Goal: Task Accomplishment & Management: Use online tool/utility

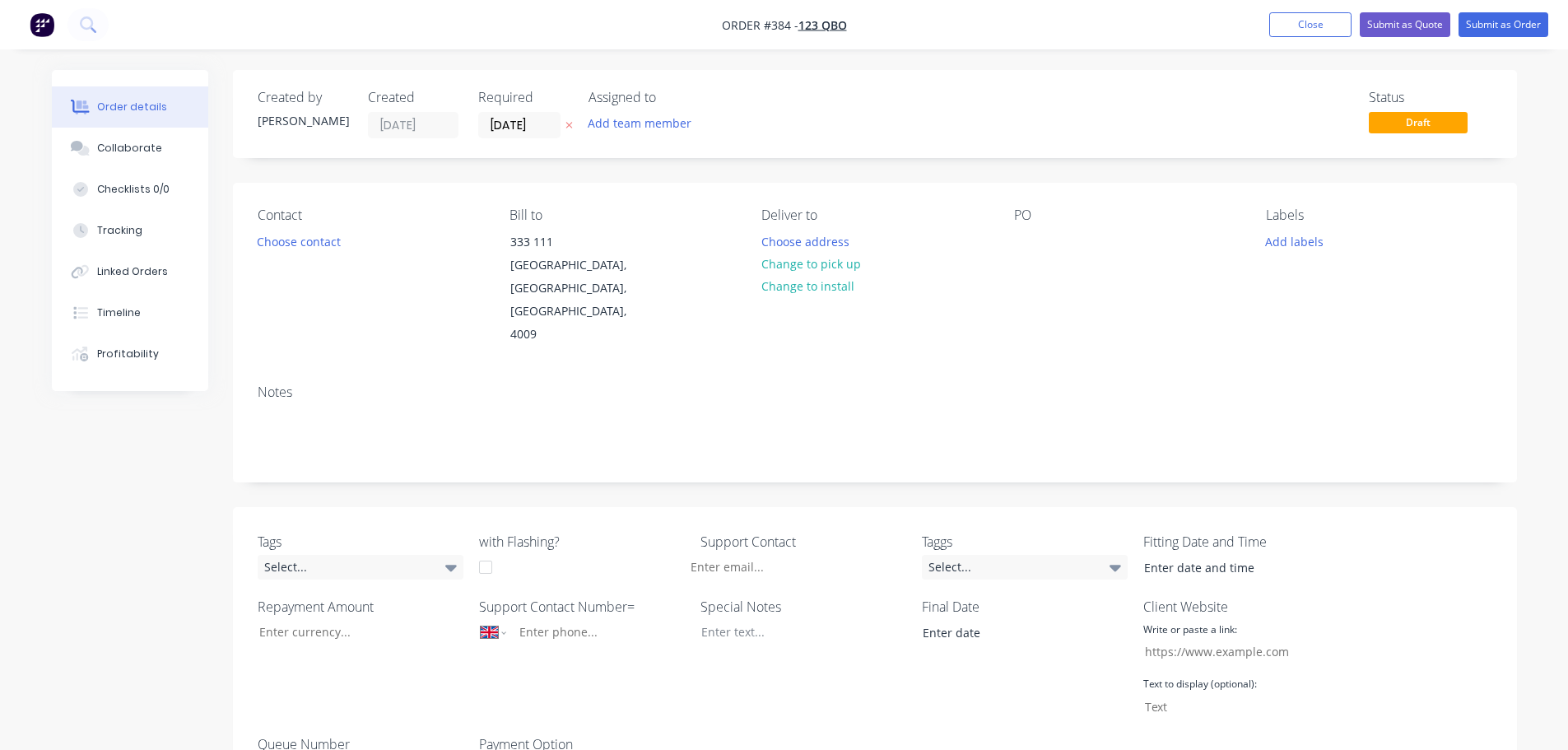
select select "GB"
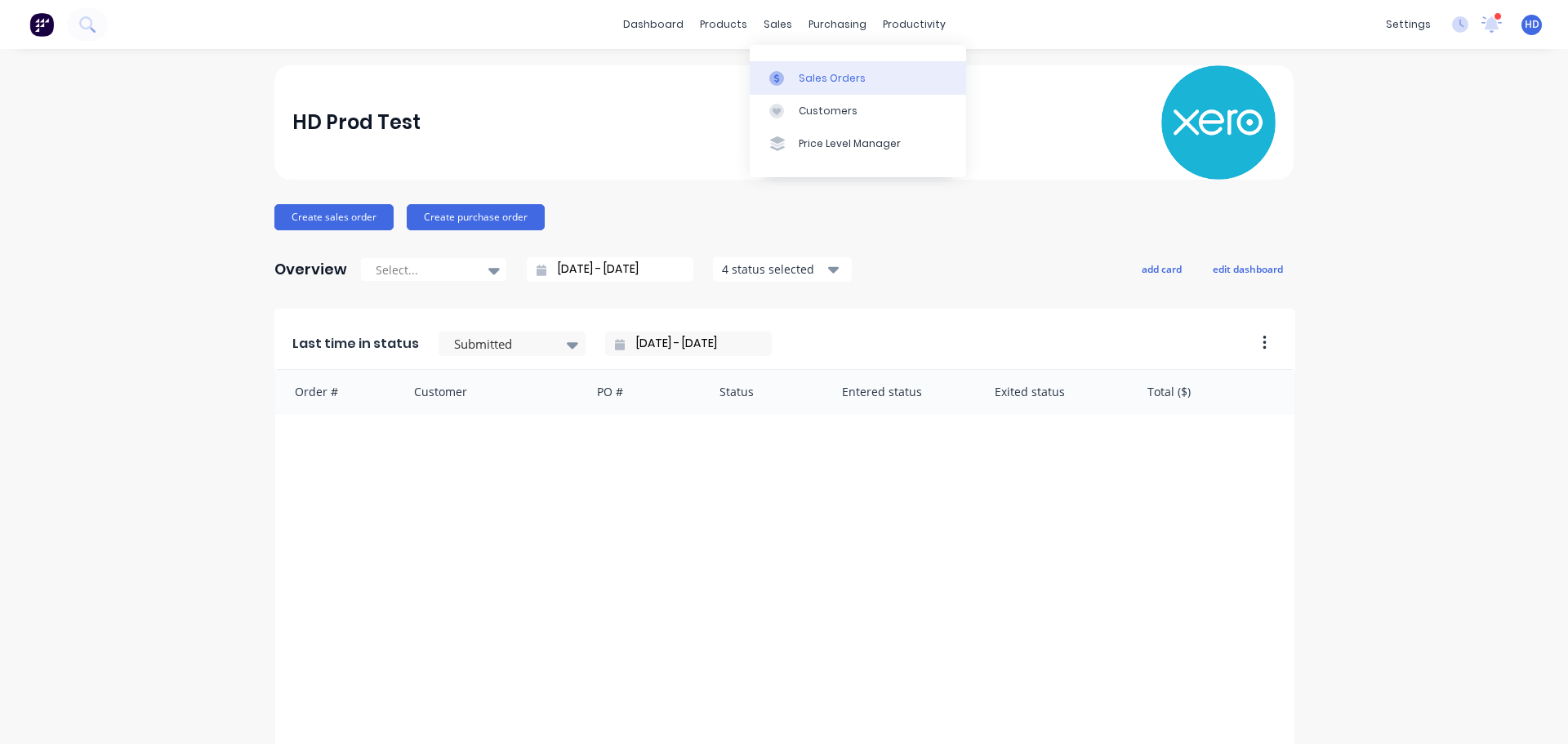
click at [802, 80] on div "Sales Orders" at bounding box center [831, 79] width 67 height 15
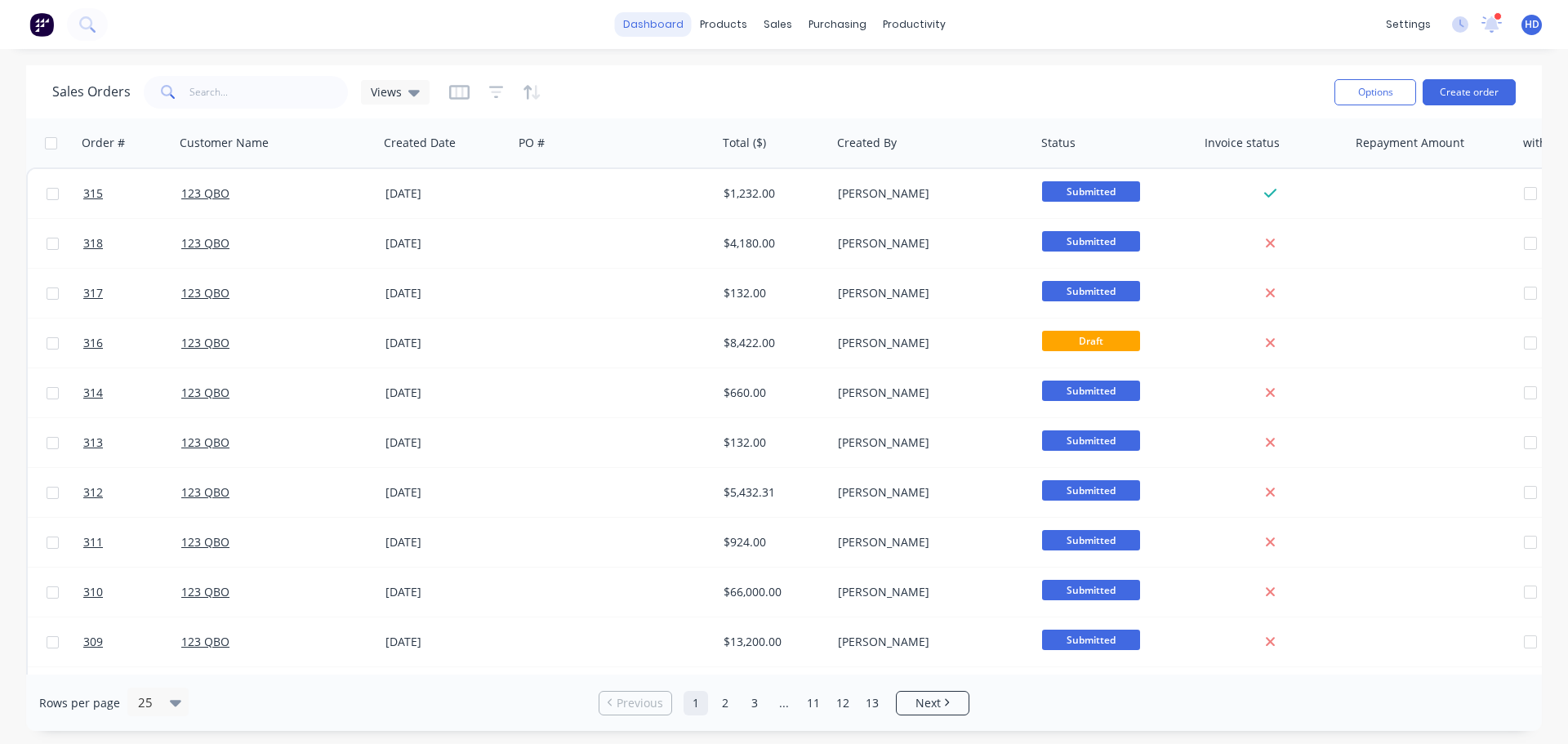
click at [668, 16] on link "dashboard" at bounding box center [654, 24] width 77 height 24
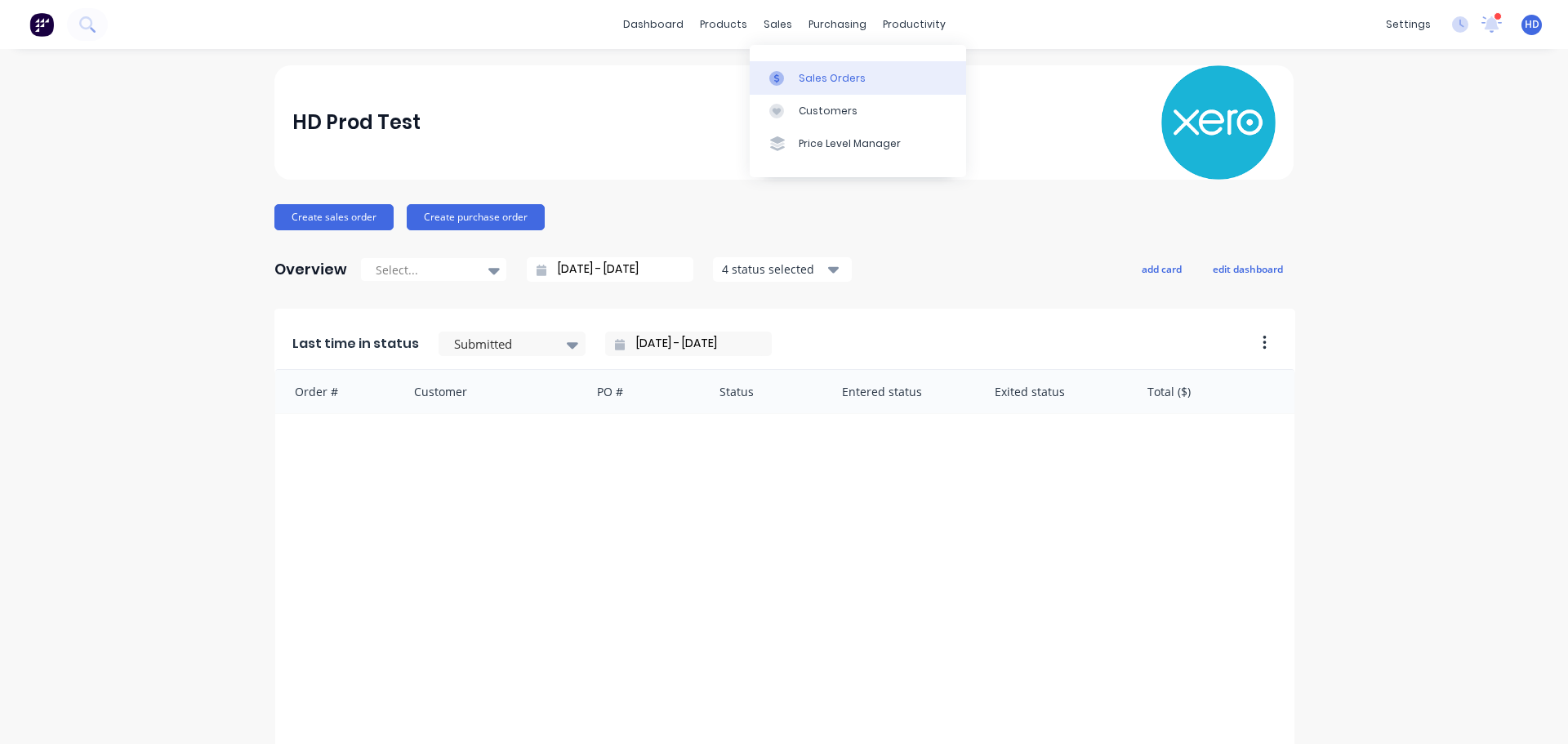
click at [819, 80] on div "Sales Orders" at bounding box center [831, 79] width 67 height 15
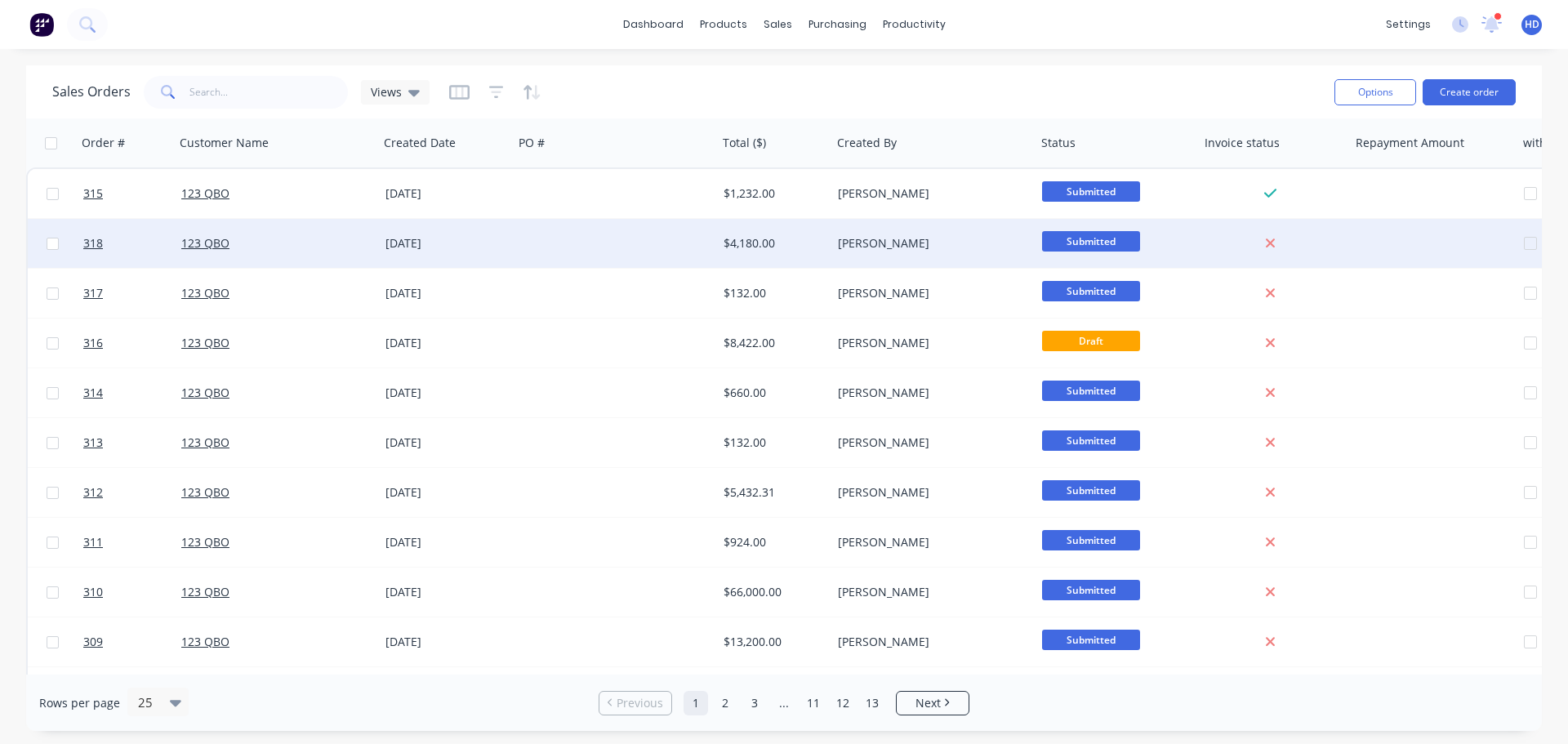
click at [593, 244] on div at bounding box center [616, 243] width 204 height 49
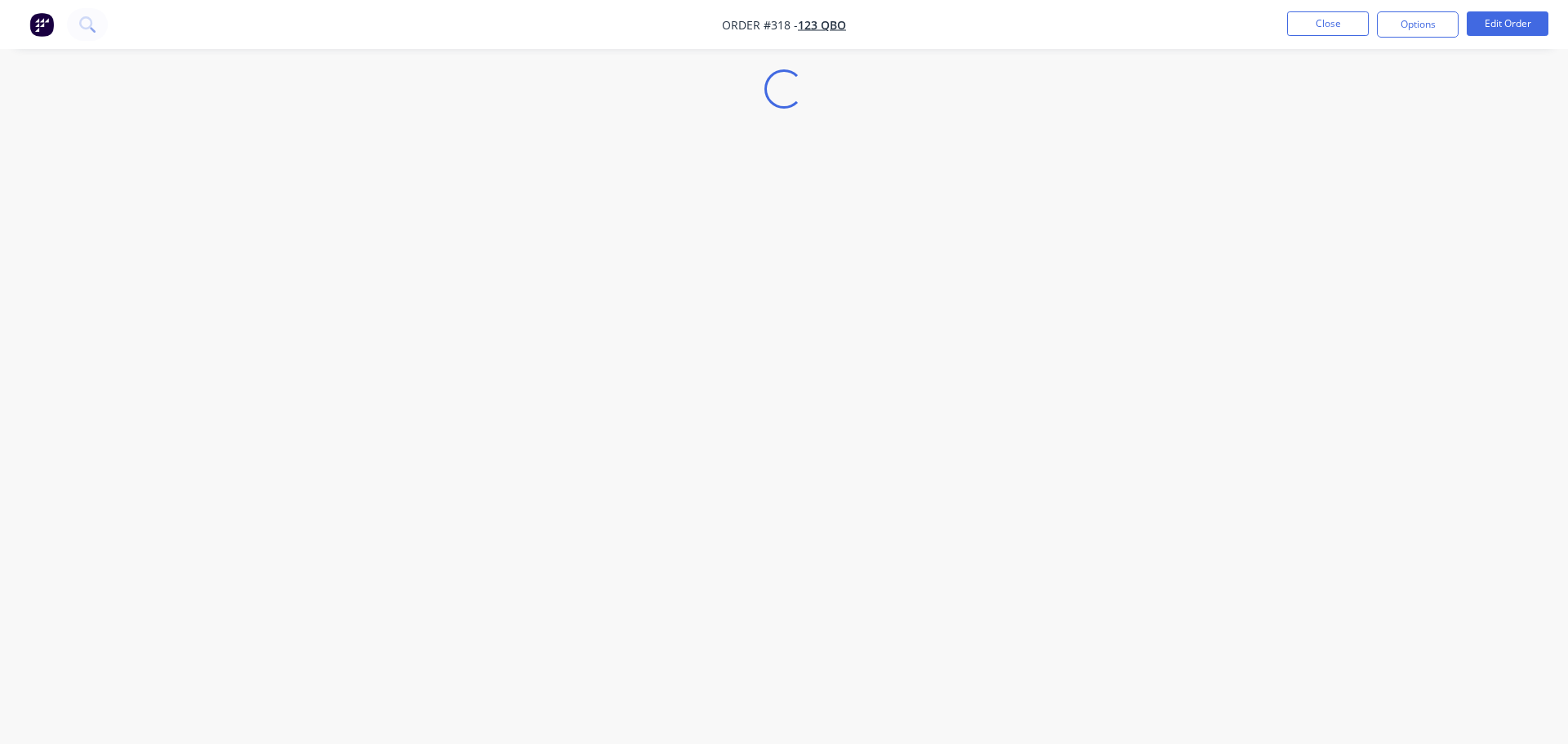
select select "AU"
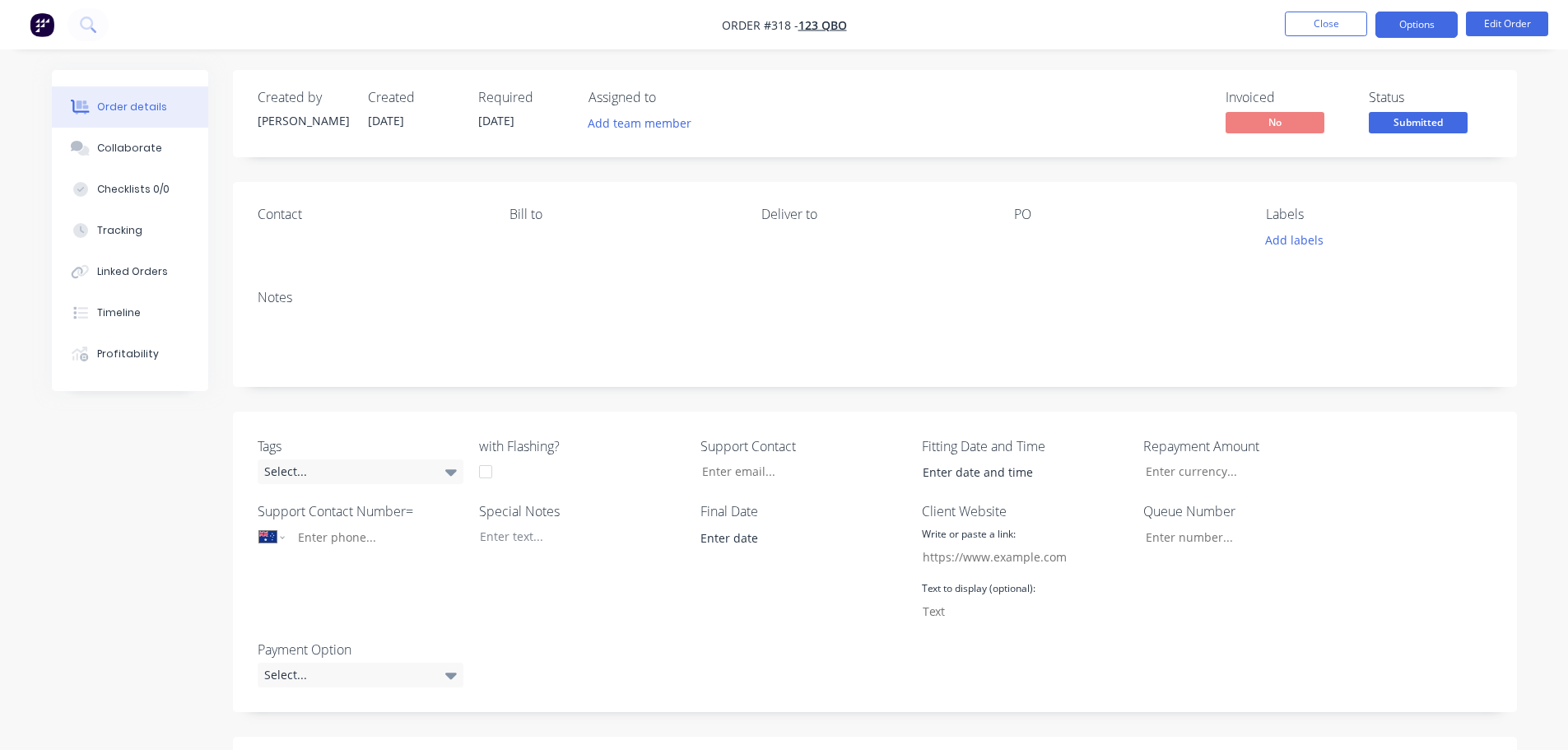
click at [1441, 23] on button "Options" at bounding box center [1416, 25] width 82 height 26
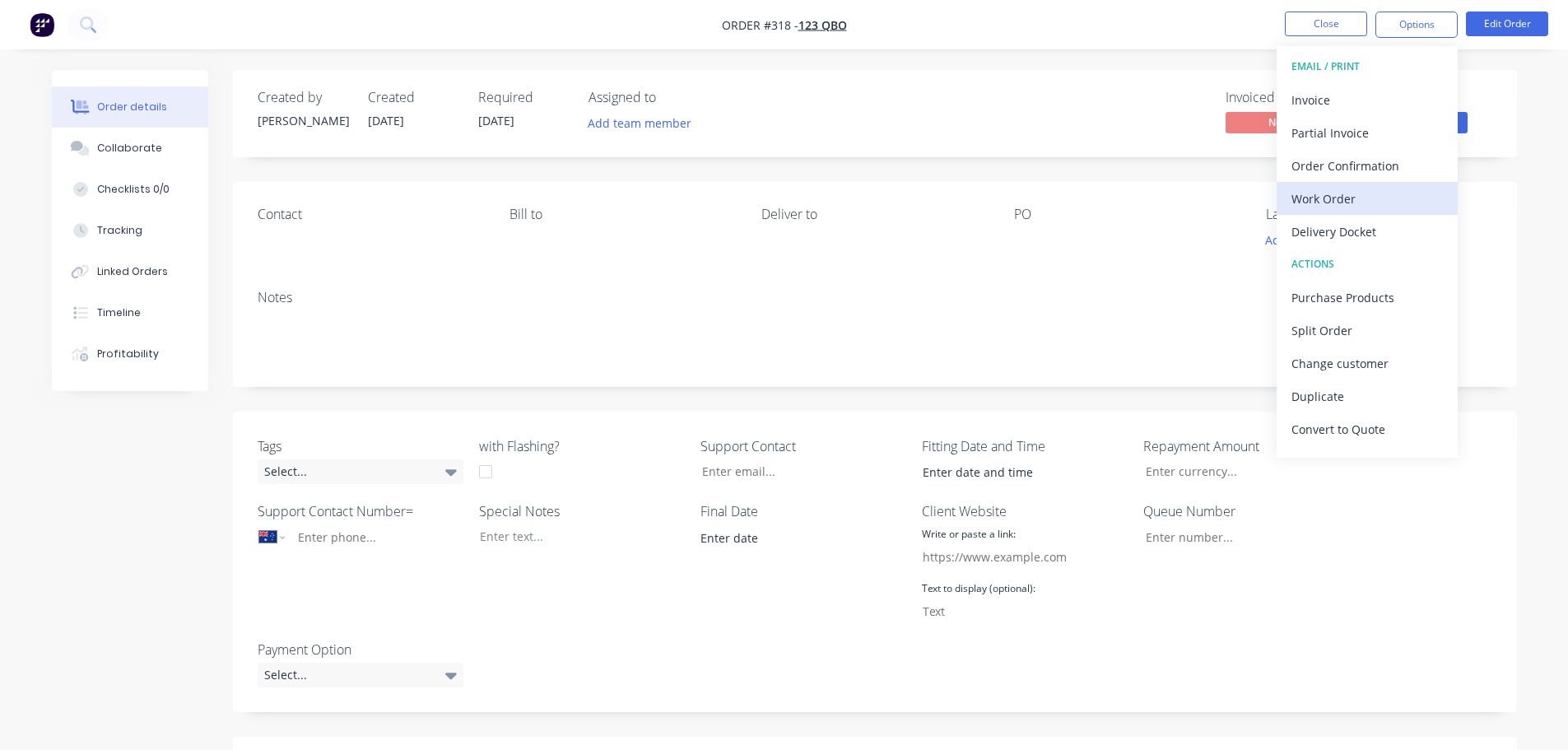
click at [1356, 190] on div "Work Order" at bounding box center [1367, 199] width 151 height 24
click at [1358, 207] on div "Custom" at bounding box center [1367, 199] width 151 height 24
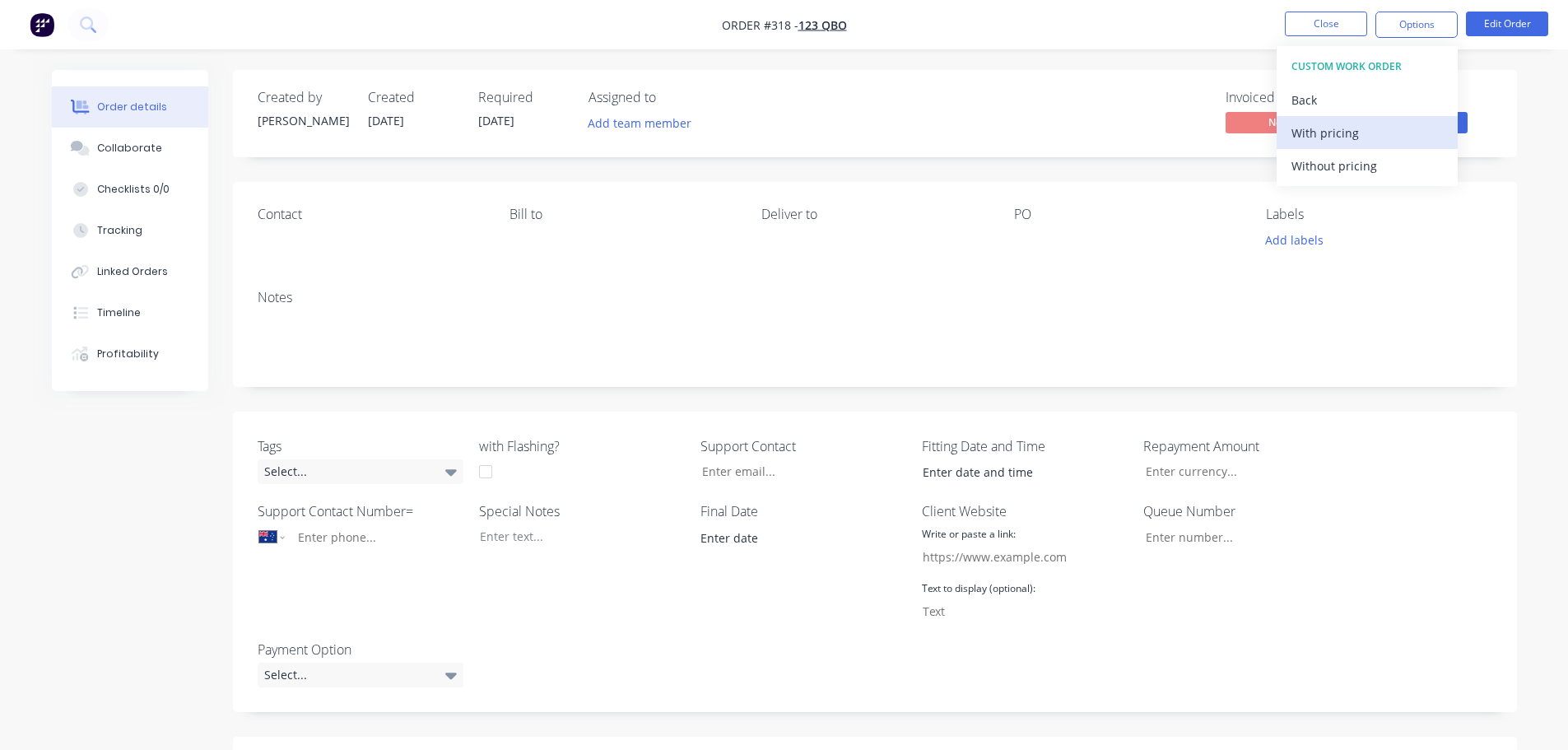
click at [1365, 125] on div "With pricing" at bounding box center [1367, 132] width 151 height 24
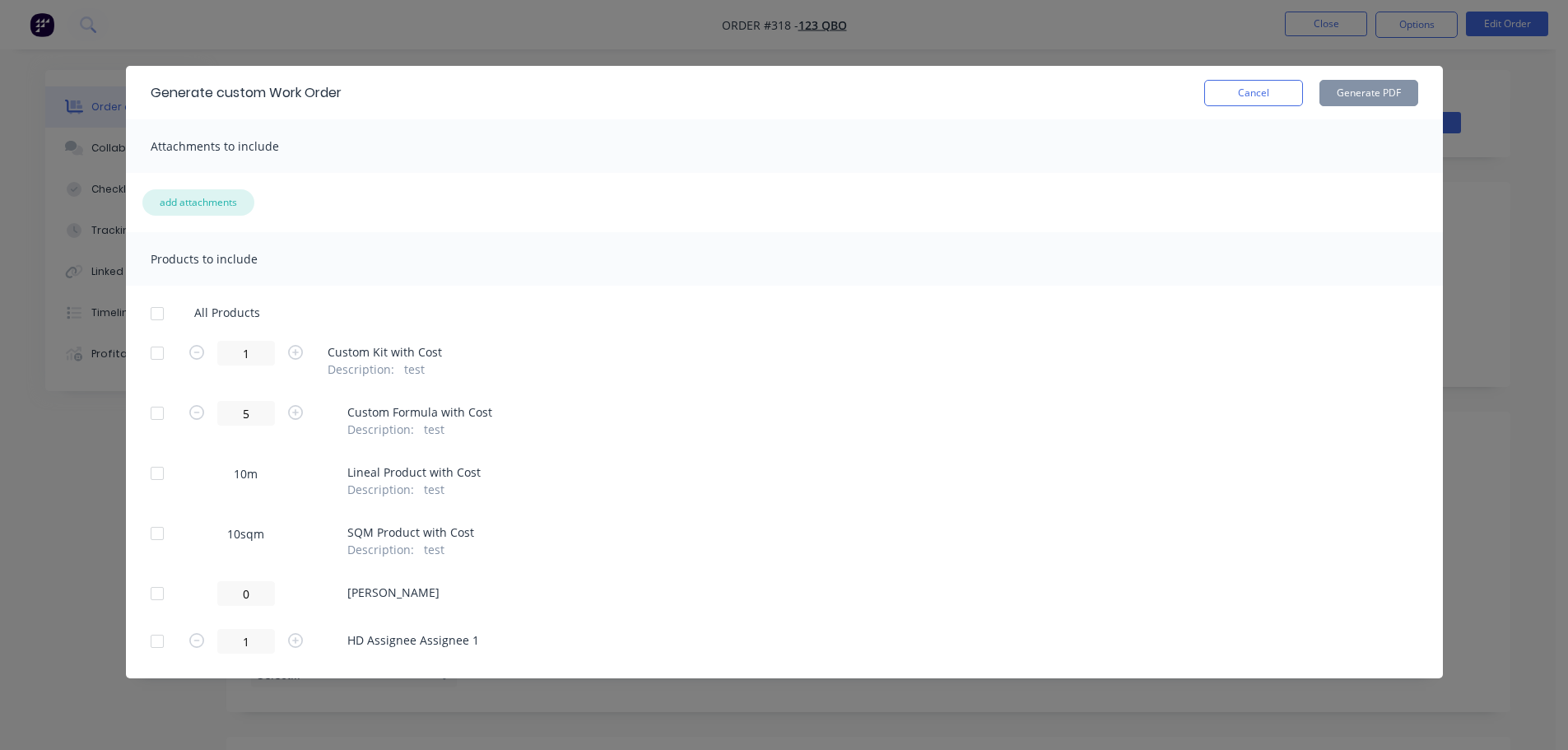
click at [210, 201] on button "add attachments" at bounding box center [198, 202] width 112 height 26
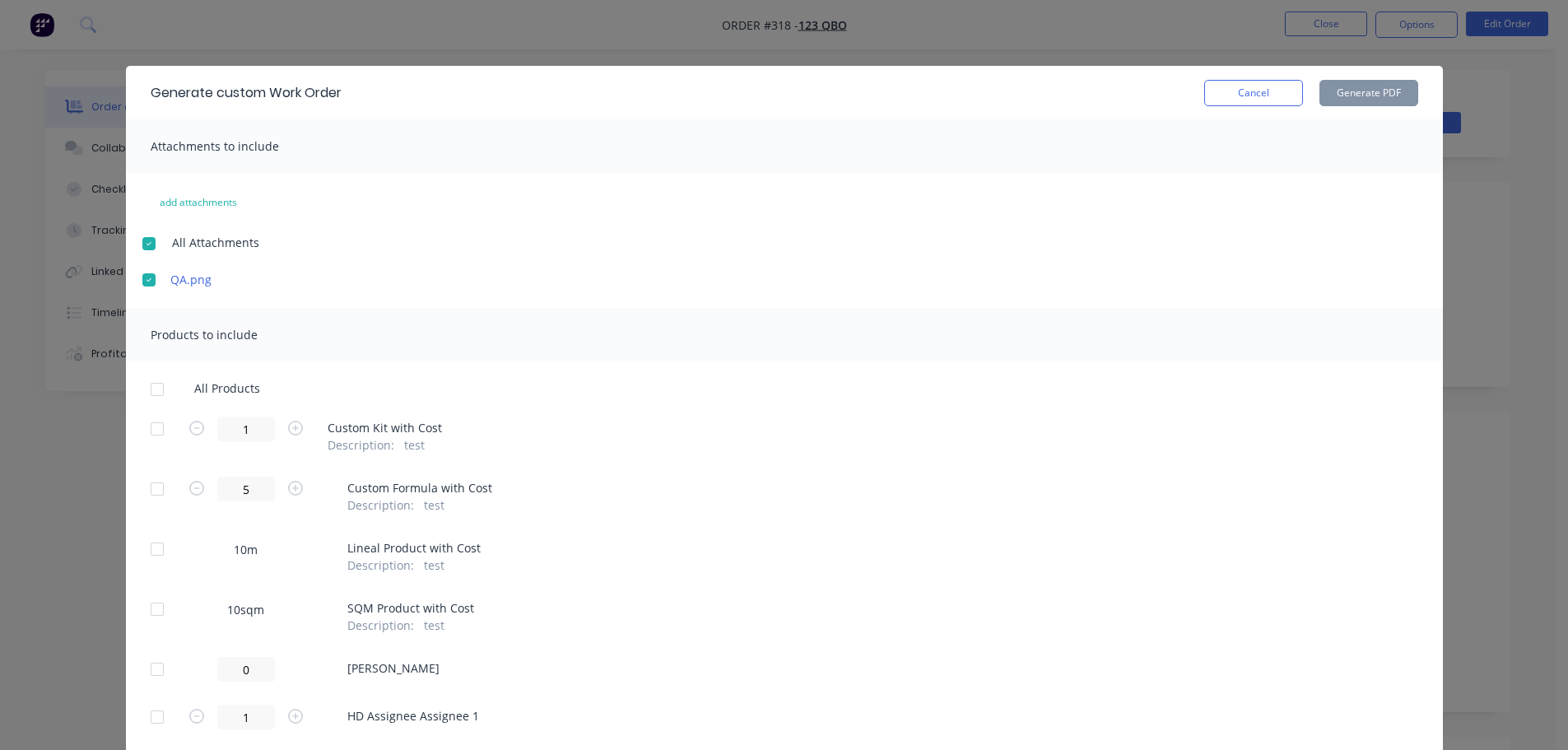
click at [151, 395] on div at bounding box center [157, 389] width 33 height 33
click at [1333, 86] on button "Generate PDF" at bounding box center [1369, 93] width 98 height 26
click at [1245, 105] on button "Cancel" at bounding box center [1253, 93] width 98 height 26
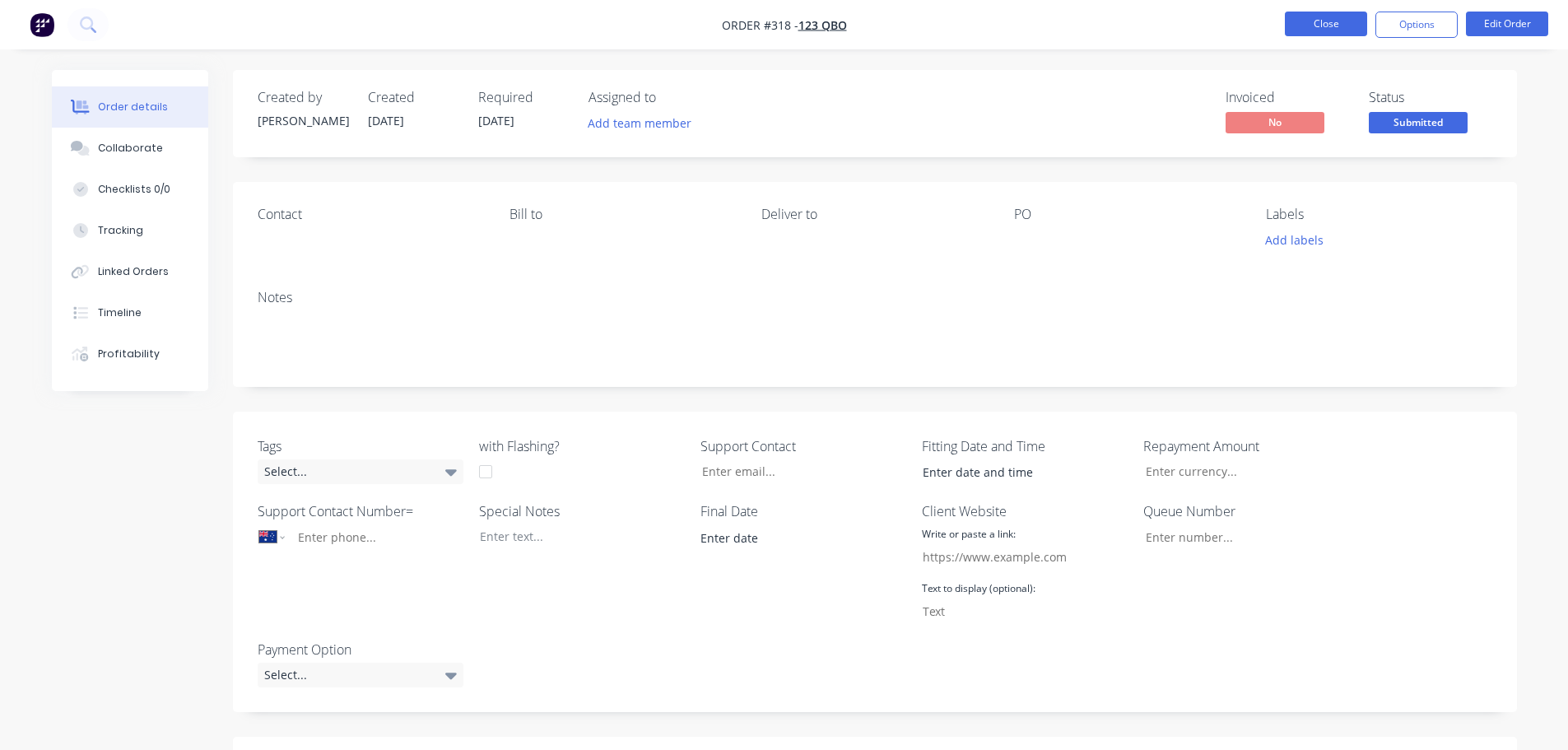
click at [1325, 35] on button "Close" at bounding box center [1325, 24] width 82 height 25
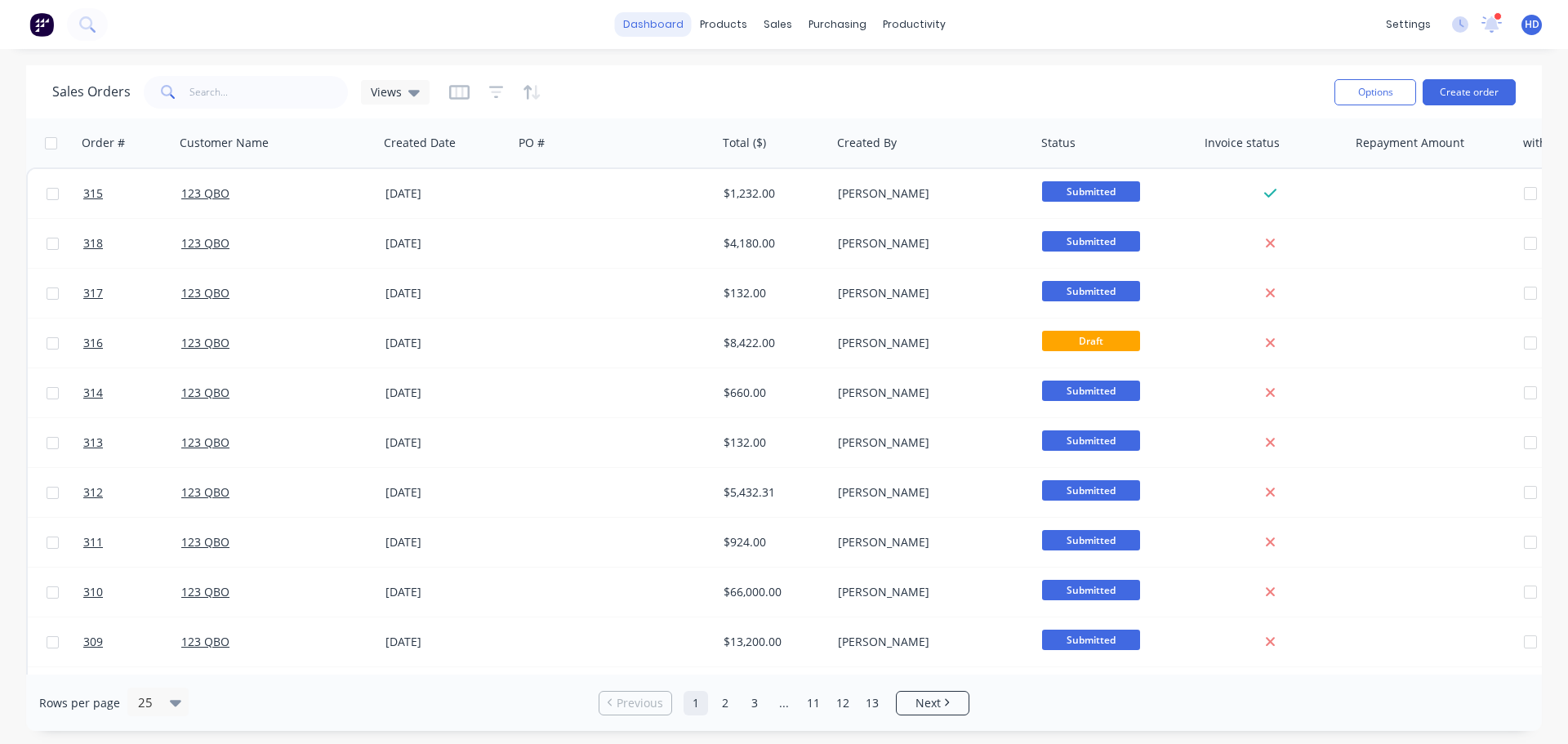
click at [662, 19] on link "dashboard" at bounding box center [654, 24] width 77 height 24
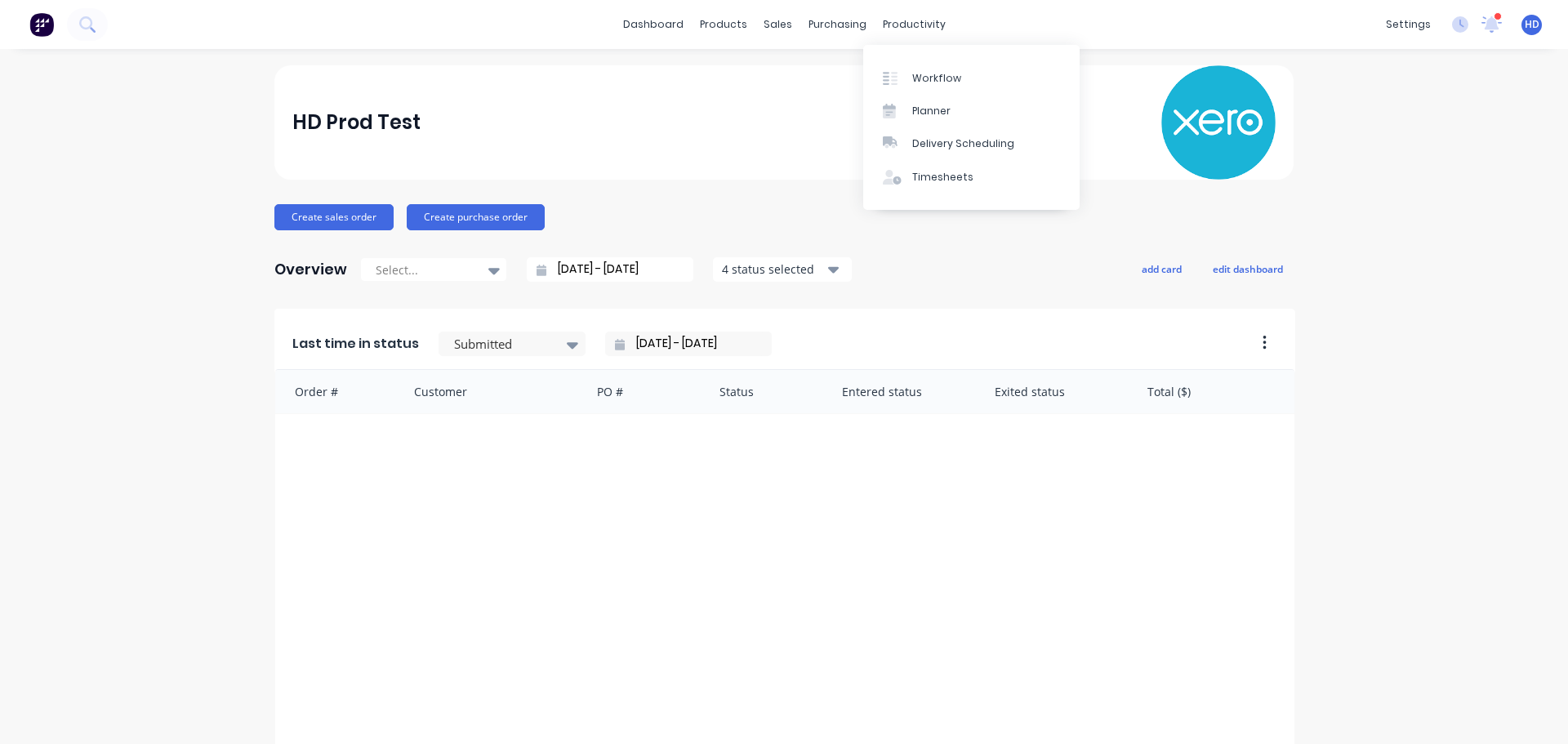
click at [490, 71] on div "HD Prod Test" at bounding box center [784, 123] width 984 height 114
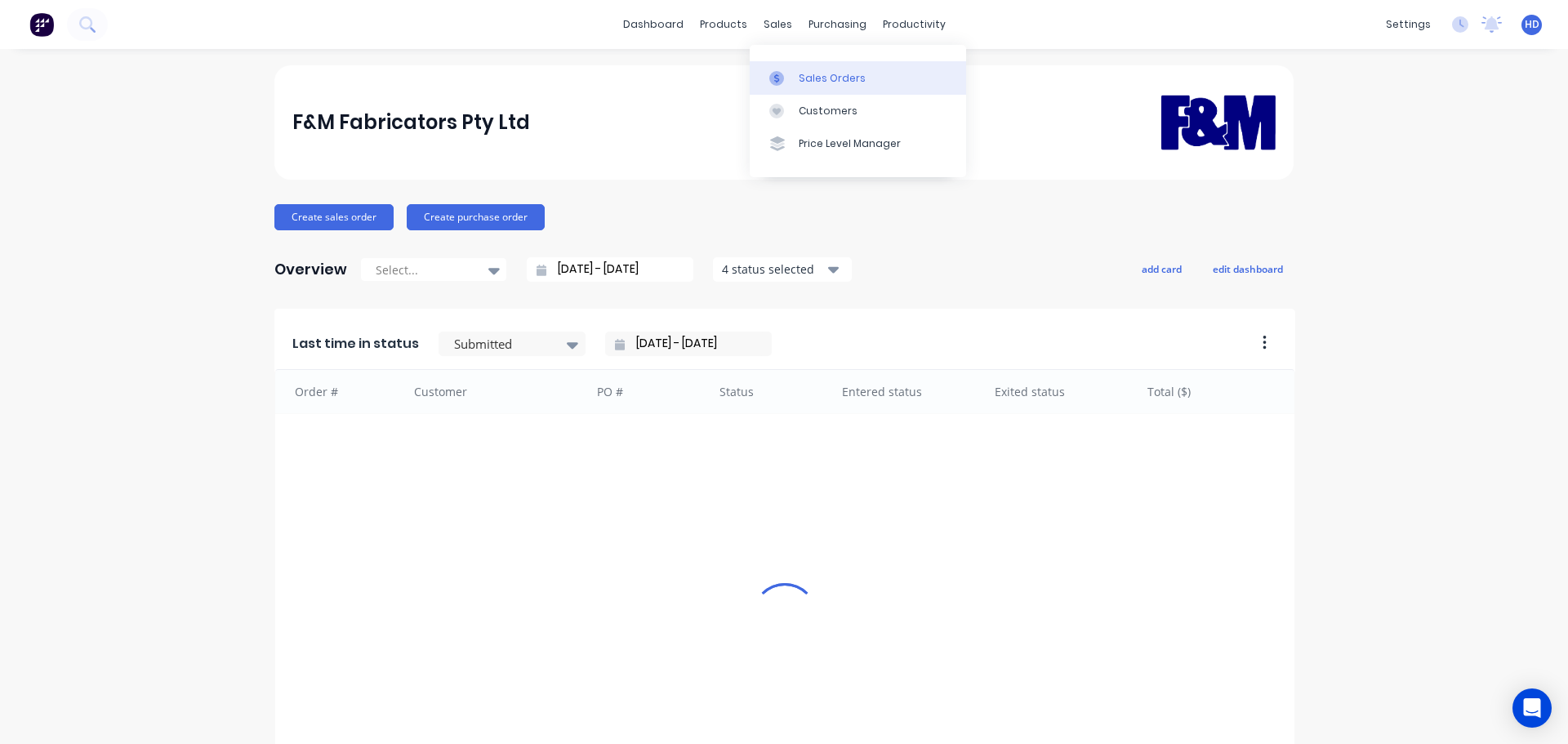
click at [837, 73] on div "Sales Orders" at bounding box center [831, 79] width 67 height 15
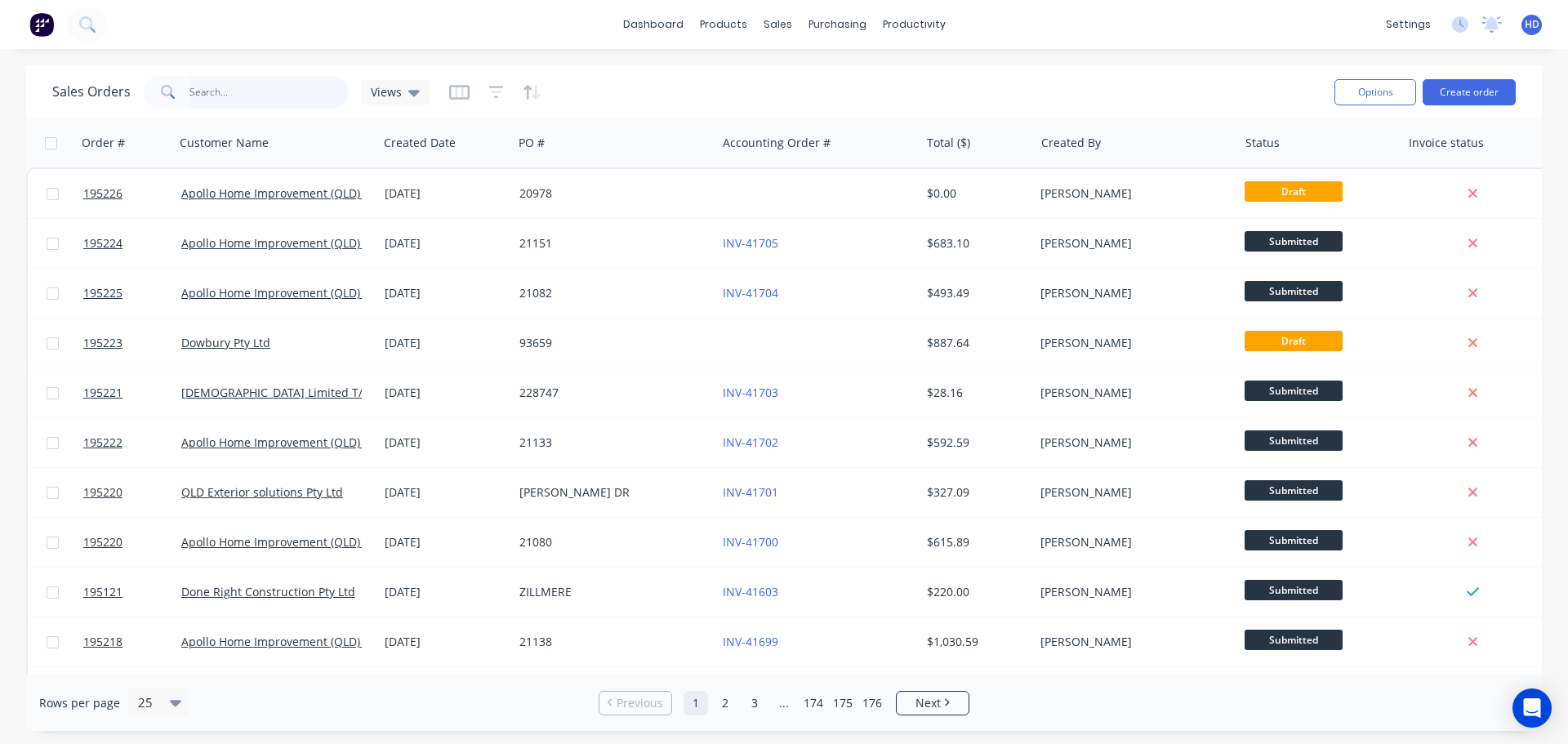
click at [297, 97] on input "text" at bounding box center [269, 92] width 159 height 33
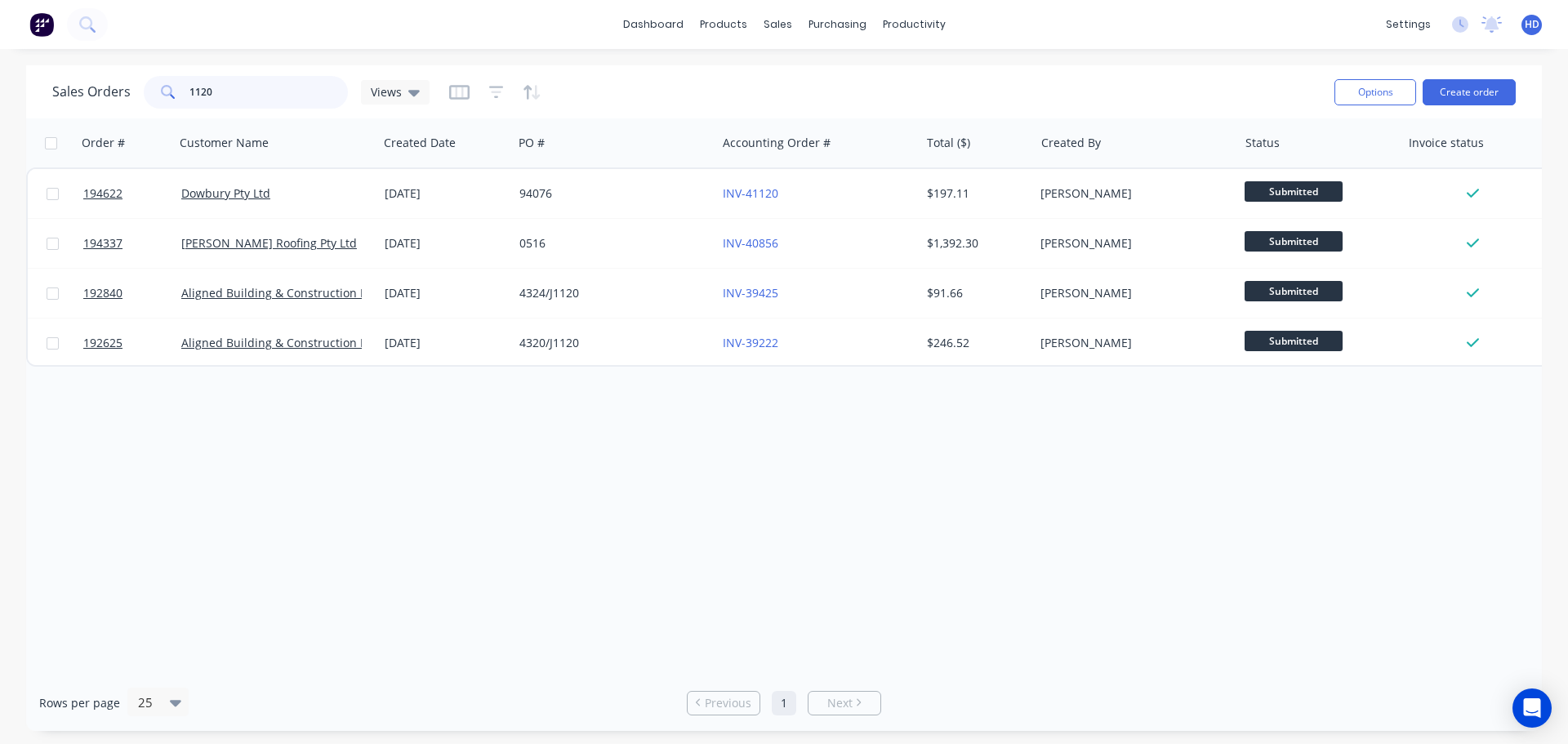
type input "1120"
click at [672, 20] on link "dashboard" at bounding box center [654, 24] width 77 height 24
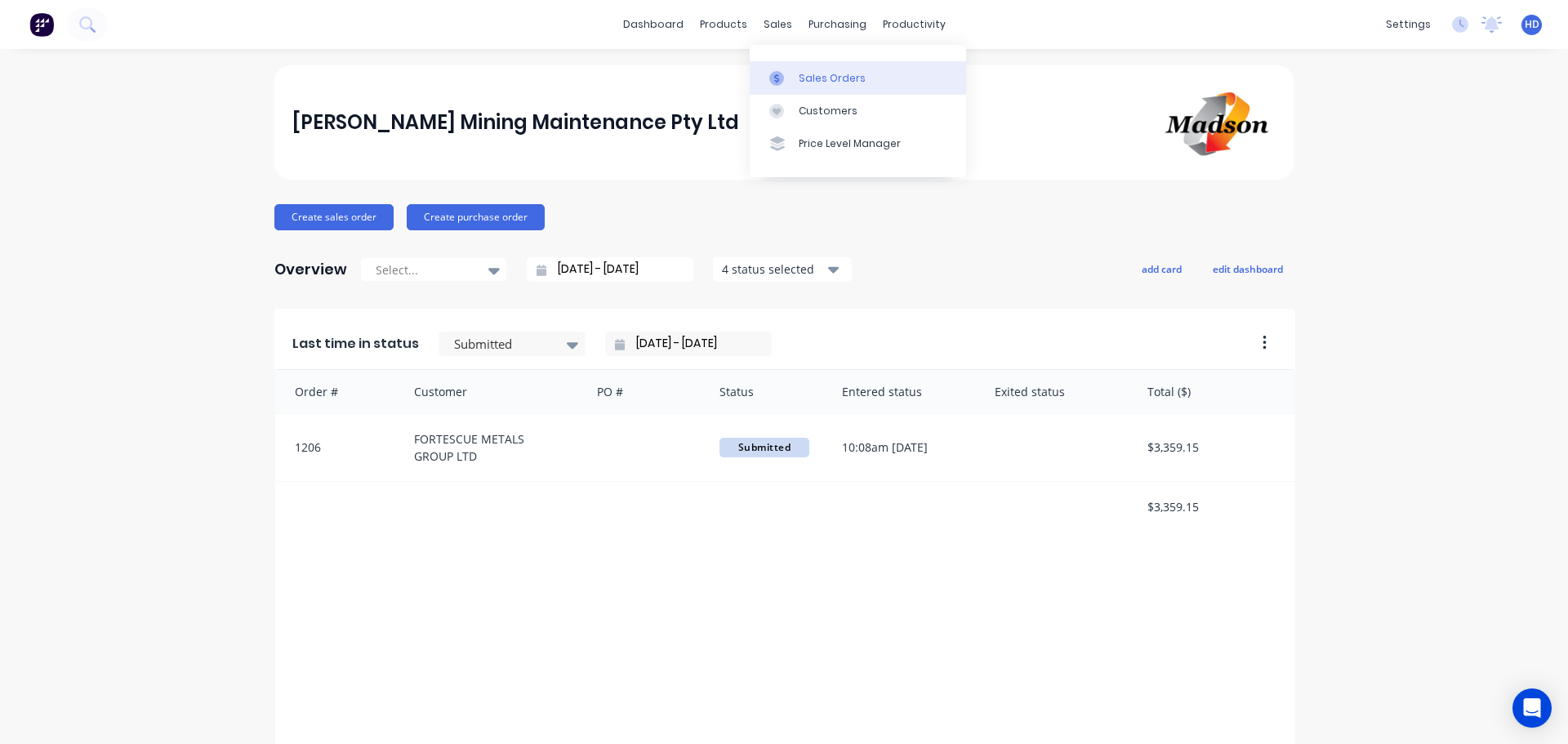
click at [823, 76] on div "Sales Orders" at bounding box center [831, 79] width 67 height 15
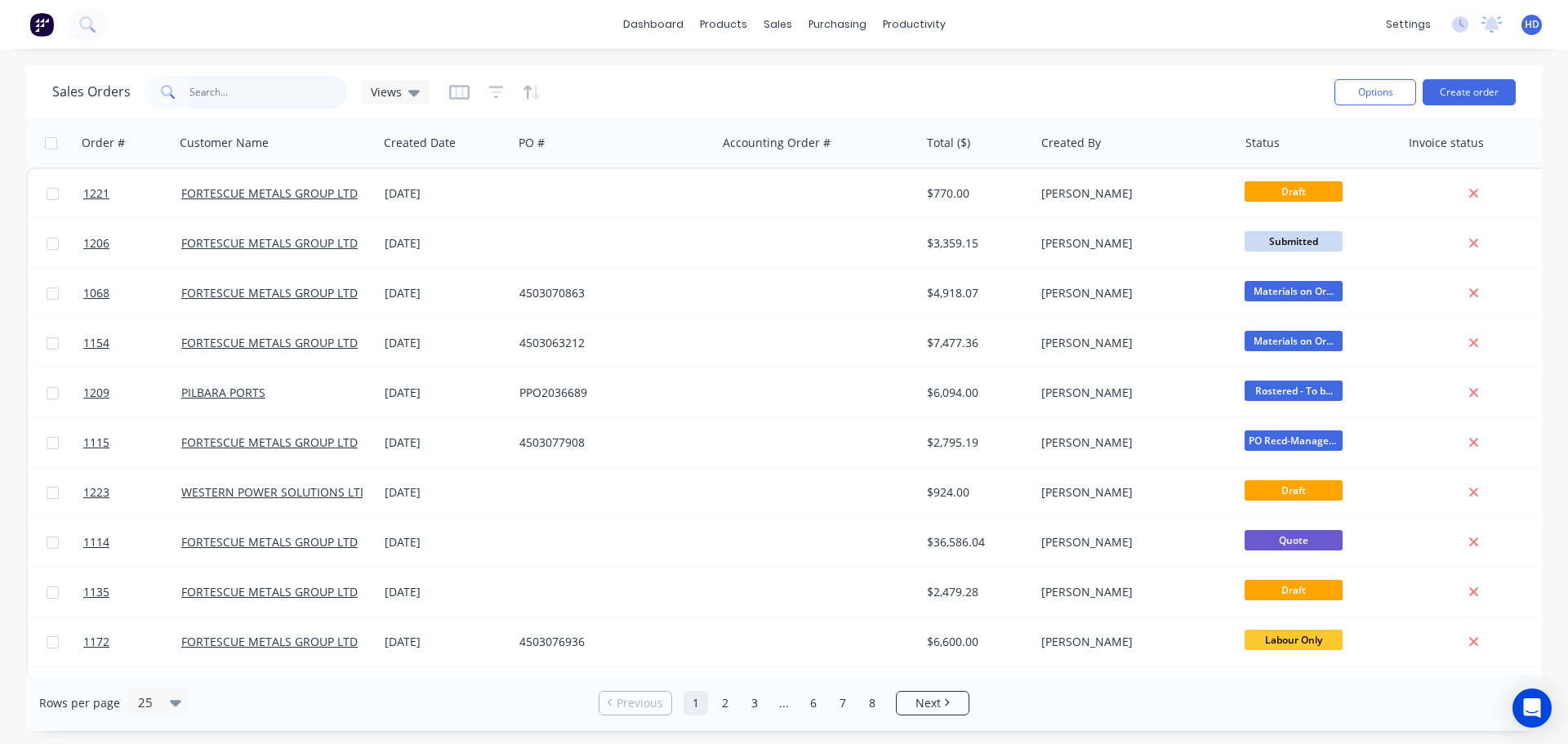
click at [234, 100] on input "text" at bounding box center [269, 92] width 159 height 33
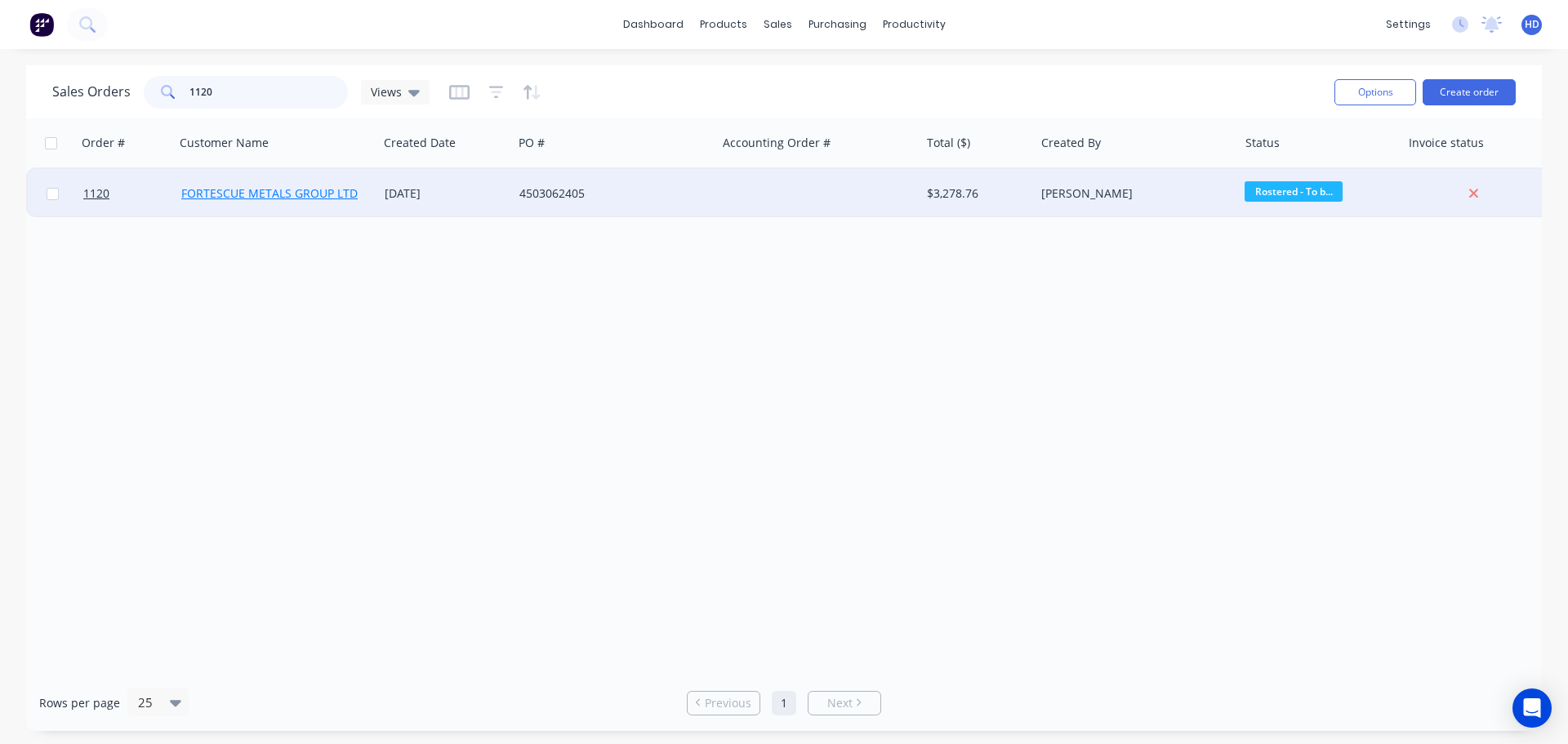
type input "1120"
click at [231, 189] on link "FORTESCUE METALS GROUP LTD" at bounding box center [269, 193] width 176 height 16
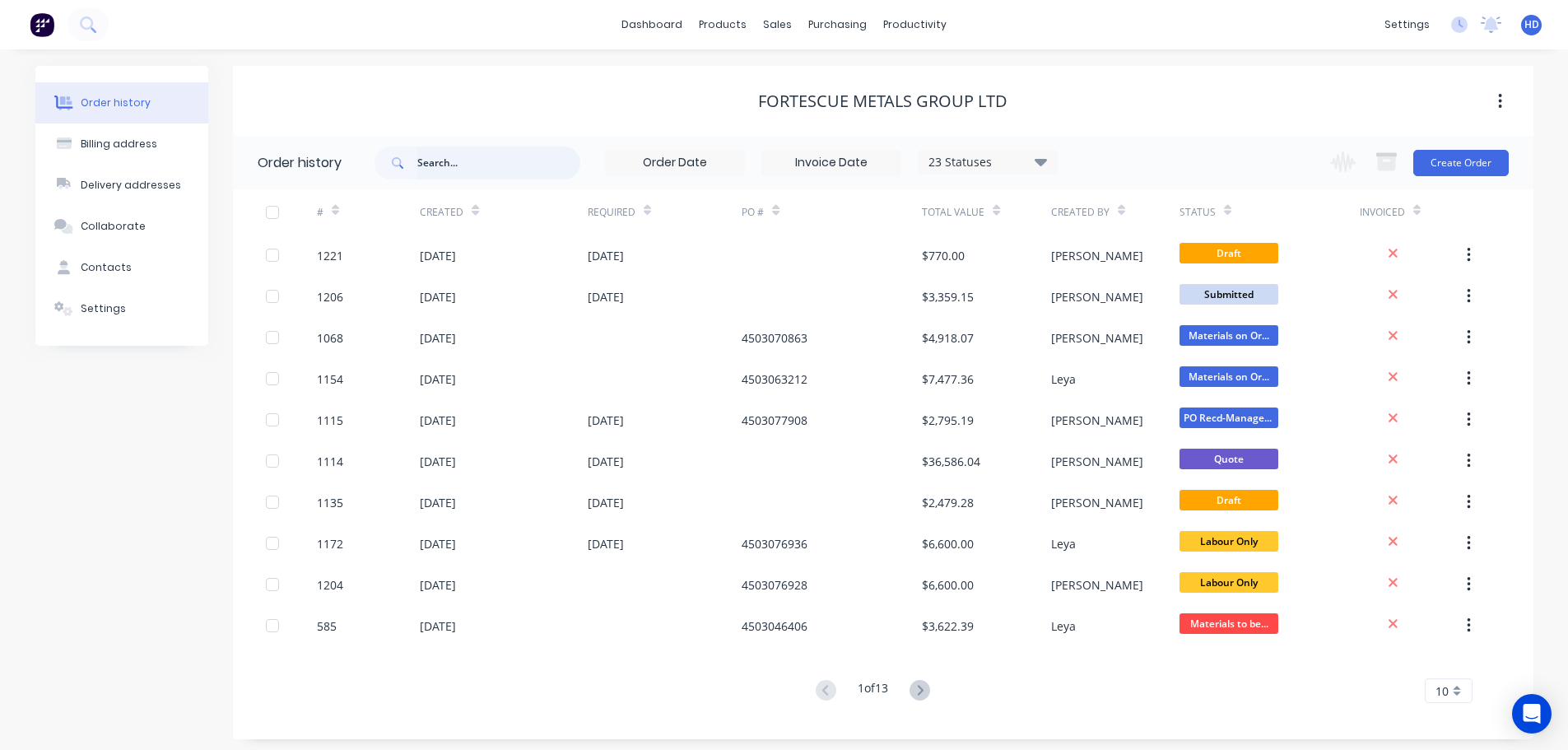
click at [467, 157] on input "text" at bounding box center [498, 163] width 163 height 33
type input "1120"
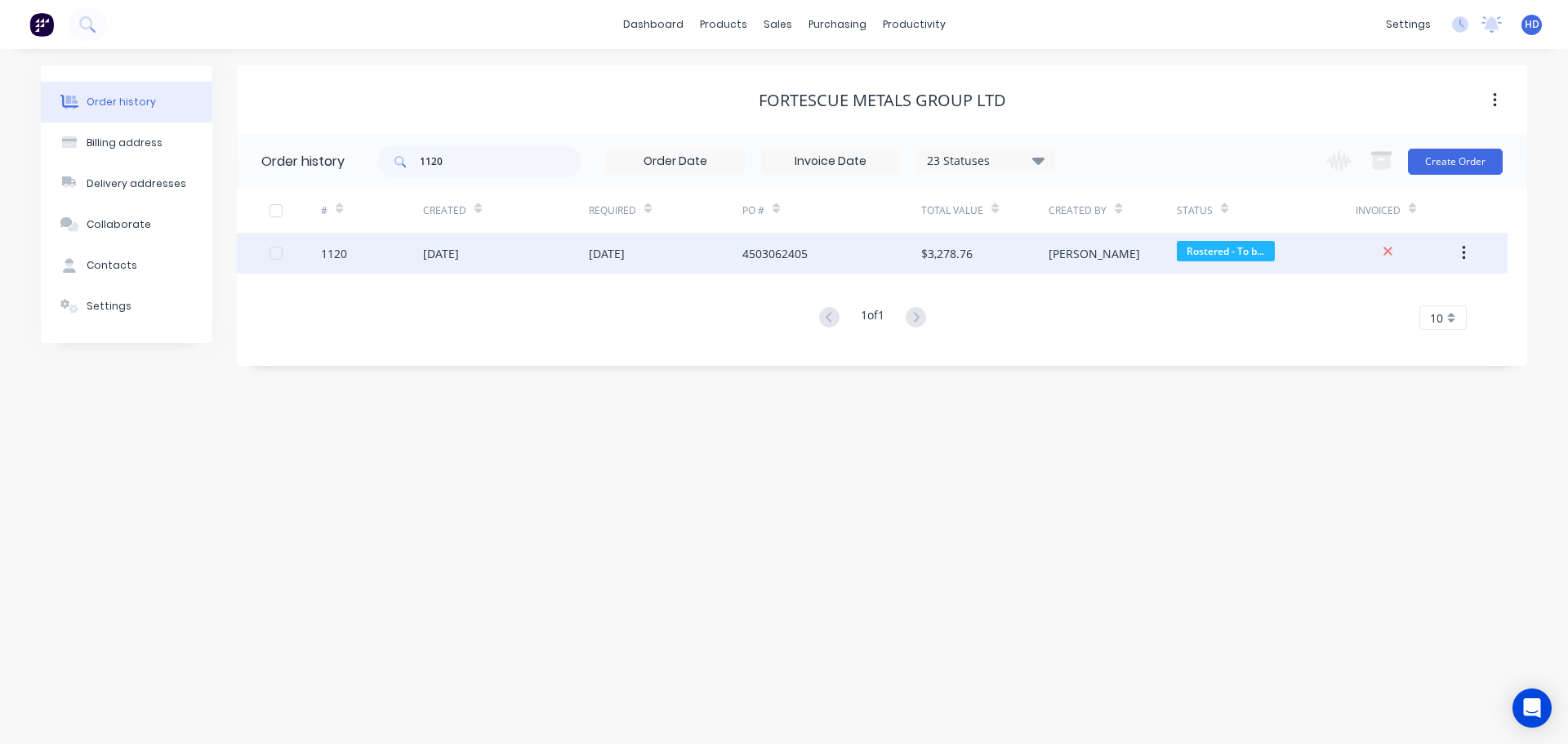
click at [459, 253] on div "24 Sep 2025" at bounding box center [441, 253] width 36 height 17
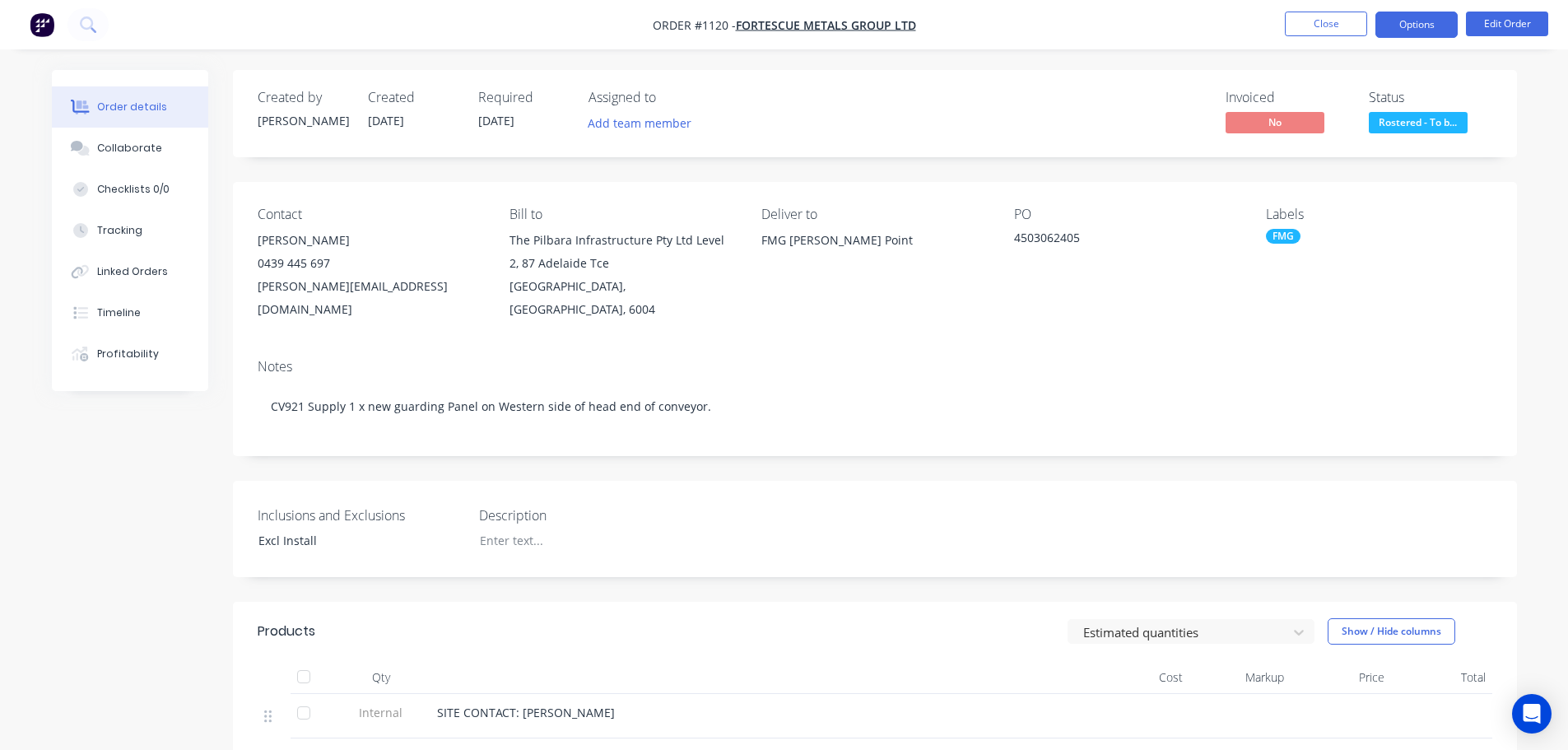
click at [1438, 26] on button "Options" at bounding box center [1416, 25] width 82 height 26
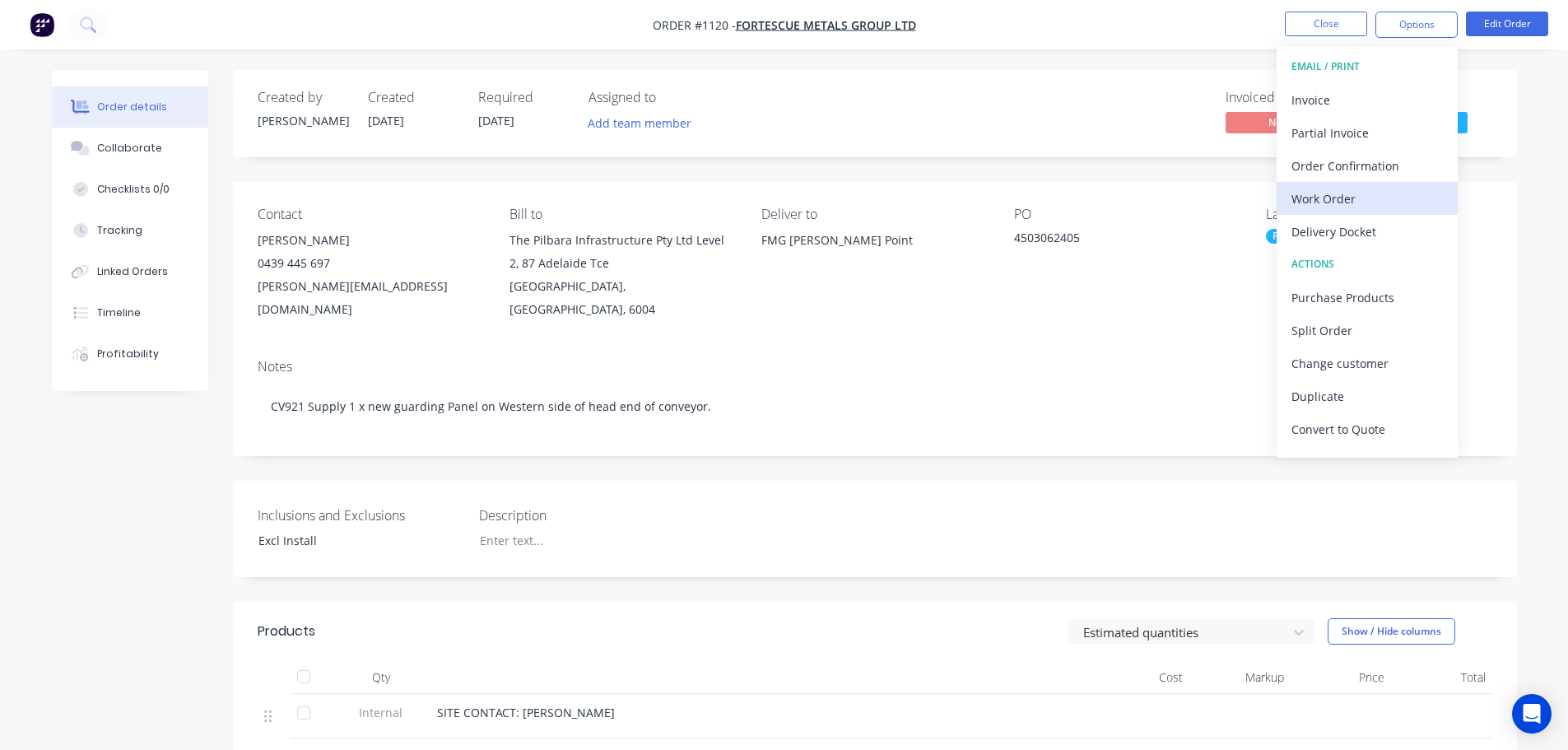
click at [1351, 211] on button "Work Order" at bounding box center [1367, 198] width 181 height 33
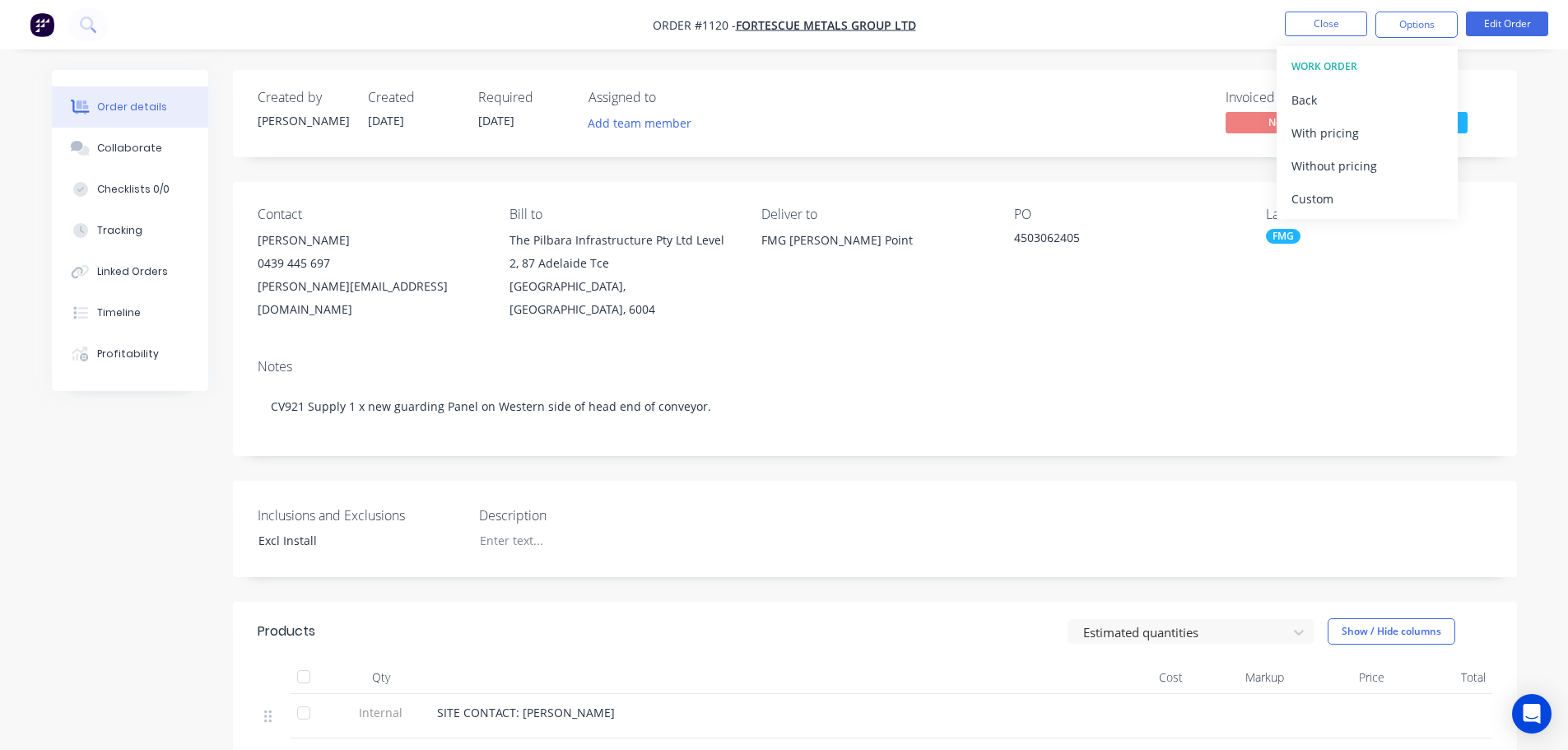
click at [1330, 201] on div "Custom" at bounding box center [1367, 199] width 151 height 24
click at [1358, 133] on div "With pricing" at bounding box center [1367, 132] width 151 height 24
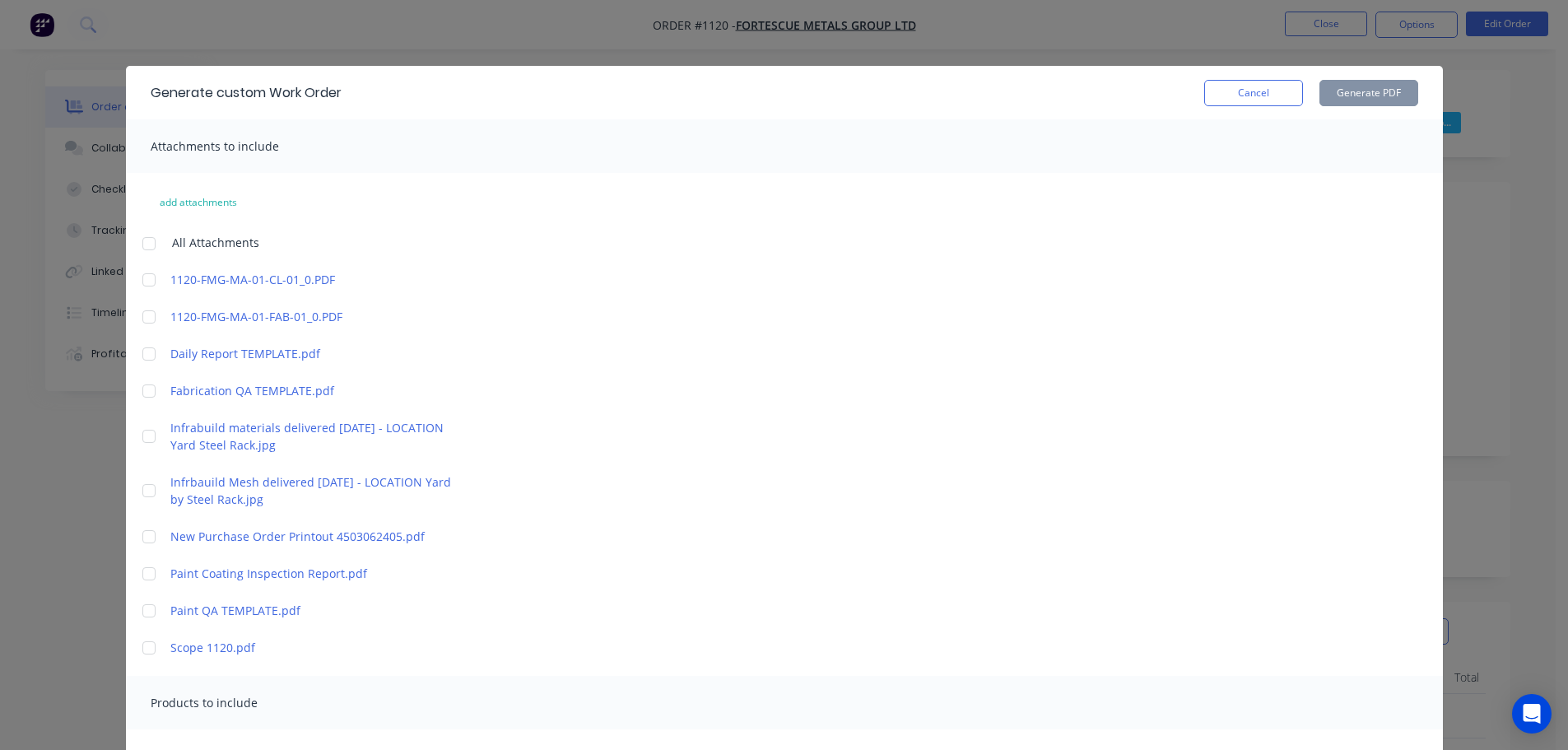
click at [146, 394] on div at bounding box center [148, 391] width 33 height 33
click at [144, 443] on div at bounding box center [148, 436] width 33 height 33
click at [144, 497] on div at bounding box center [148, 490] width 33 height 33
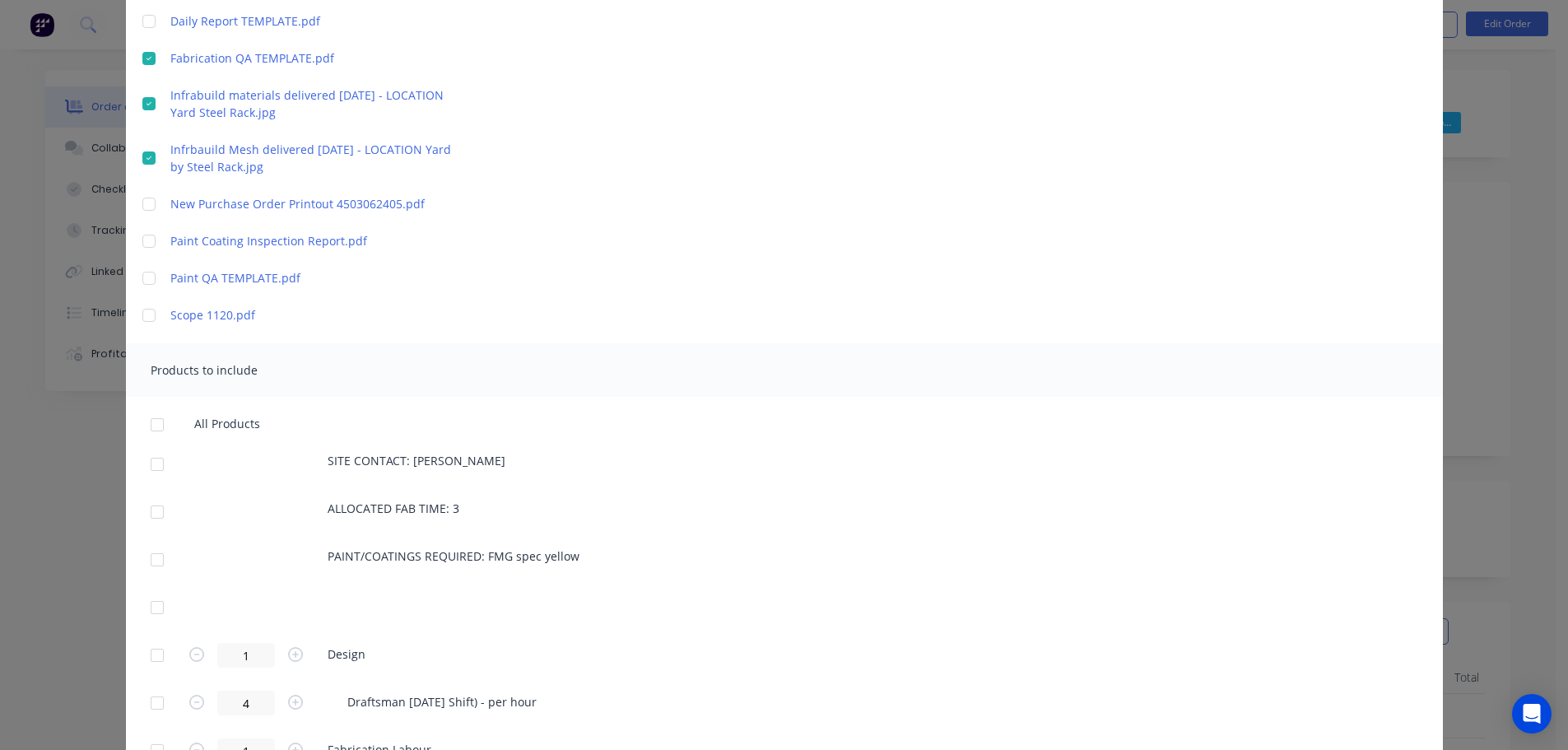
scroll to position [494, 0]
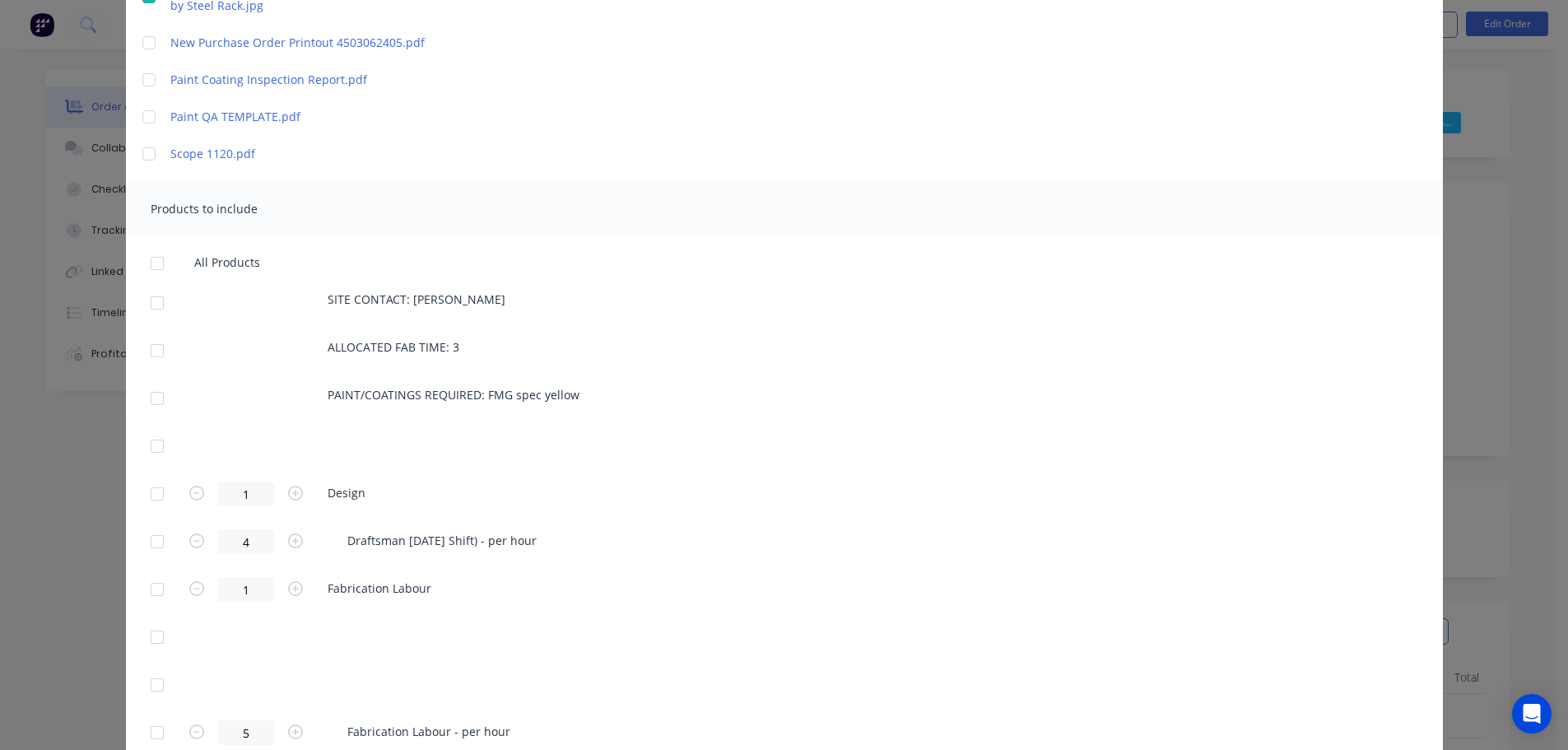
click at [153, 262] on div at bounding box center [157, 263] width 33 height 33
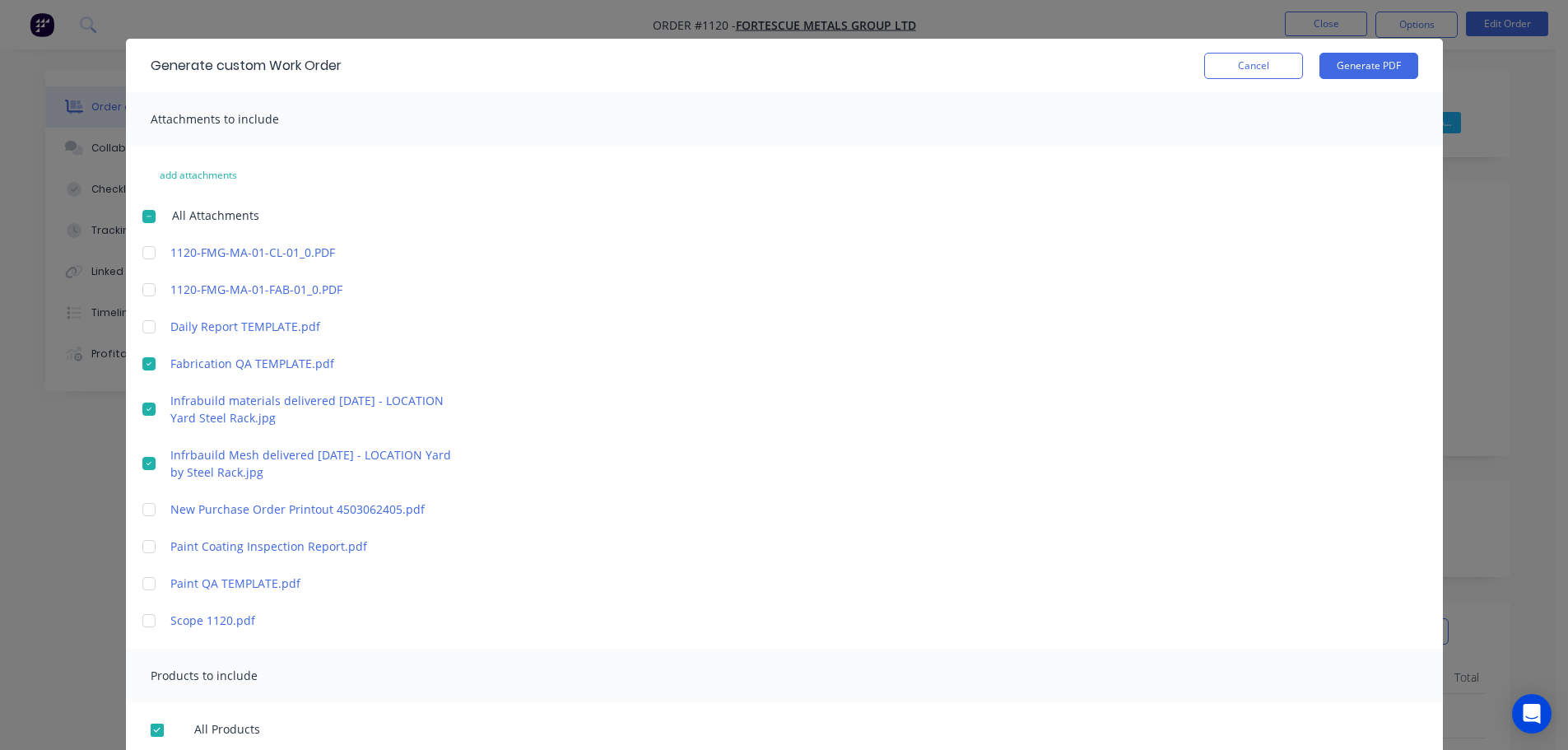
scroll to position [0, 0]
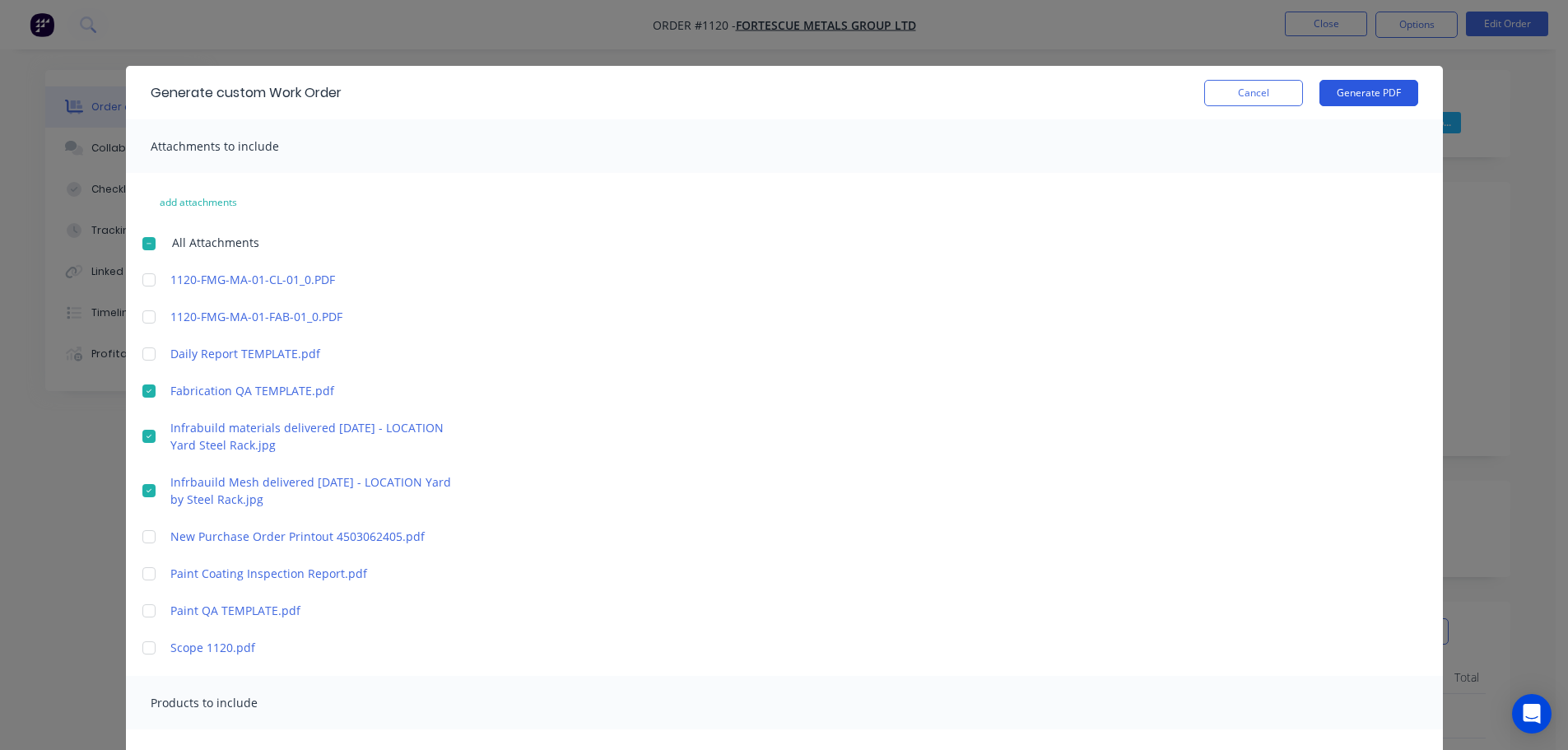
click at [1358, 96] on button "Generate PDF" at bounding box center [1369, 93] width 98 height 26
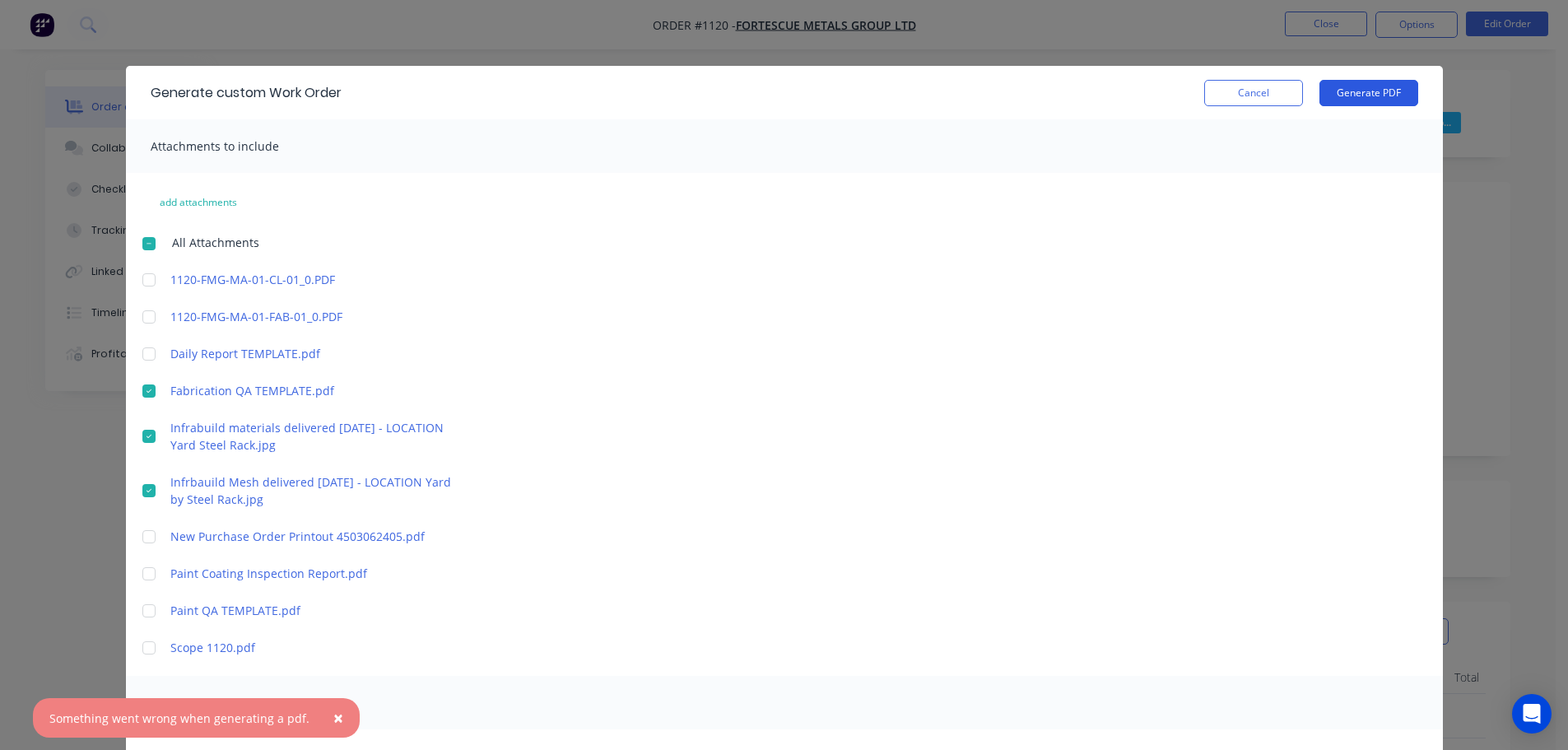
click at [1365, 95] on button "Generate PDF" at bounding box center [1369, 93] width 98 height 26
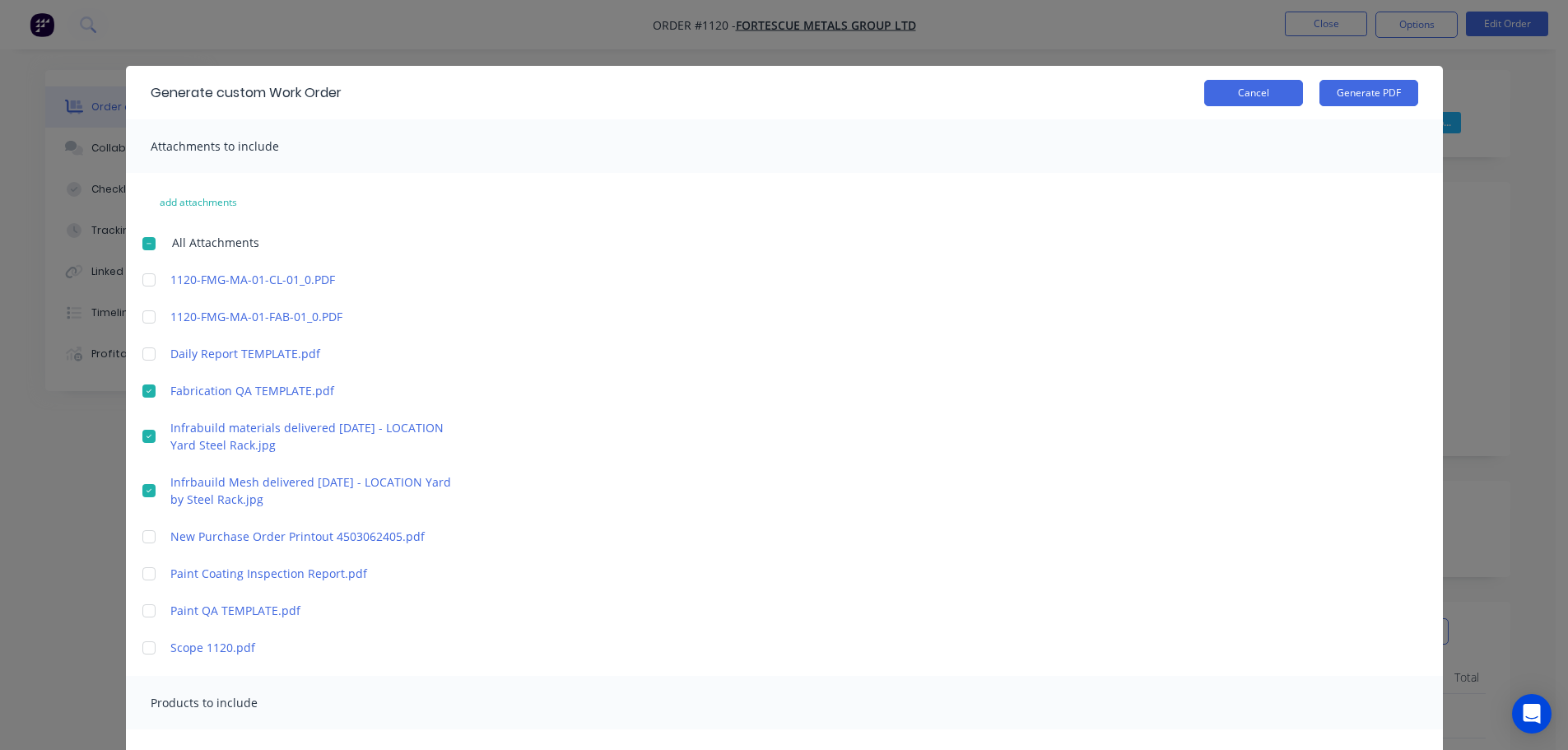
click at [1233, 96] on button "Cancel" at bounding box center [1253, 93] width 98 height 26
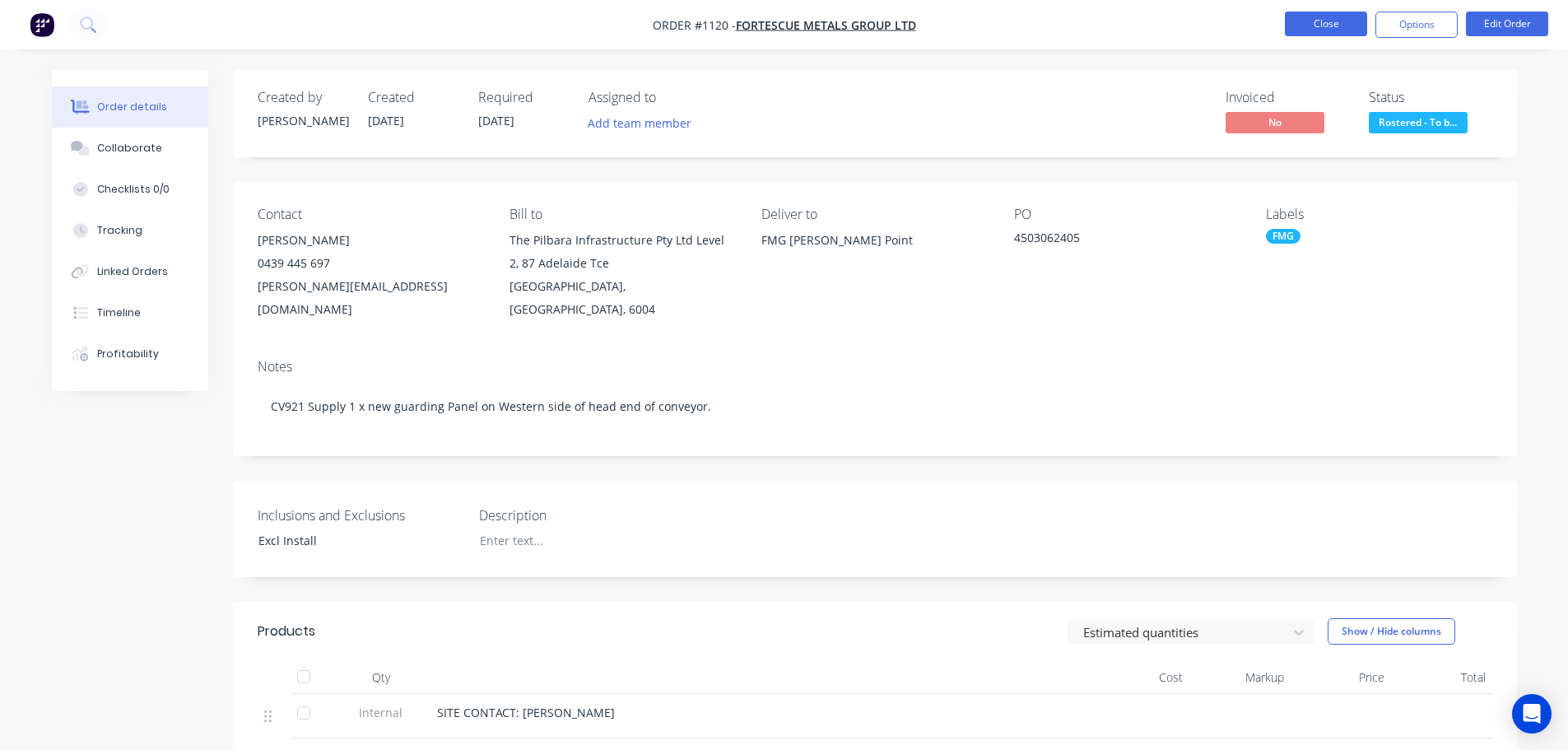
click at [1310, 29] on button "Close" at bounding box center [1325, 24] width 82 height 25
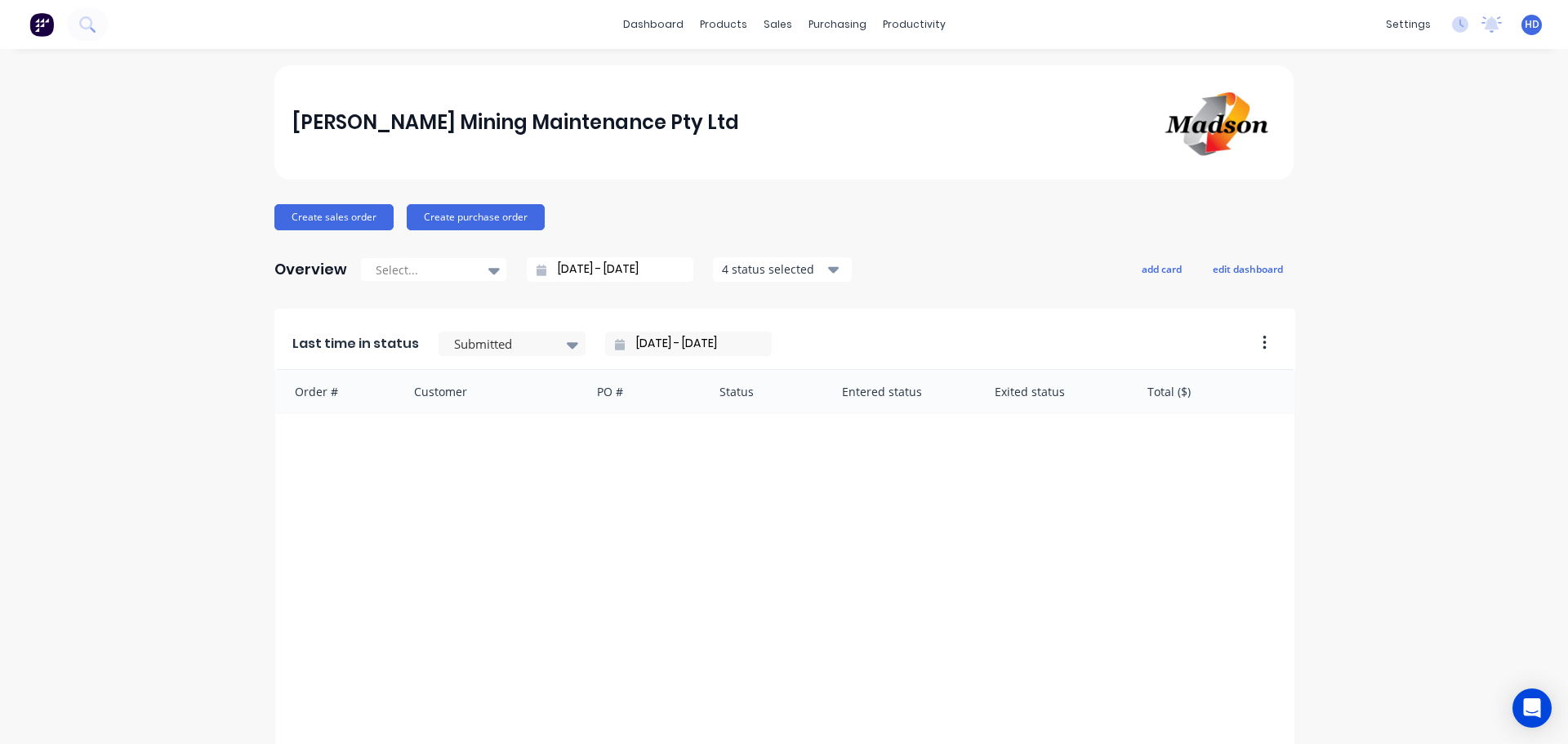
click at [553, 33] on div "dashboard products sales purchasing productivity dashboard products Product Cat…" at bounding box center [784, 24] width 1568 height 49
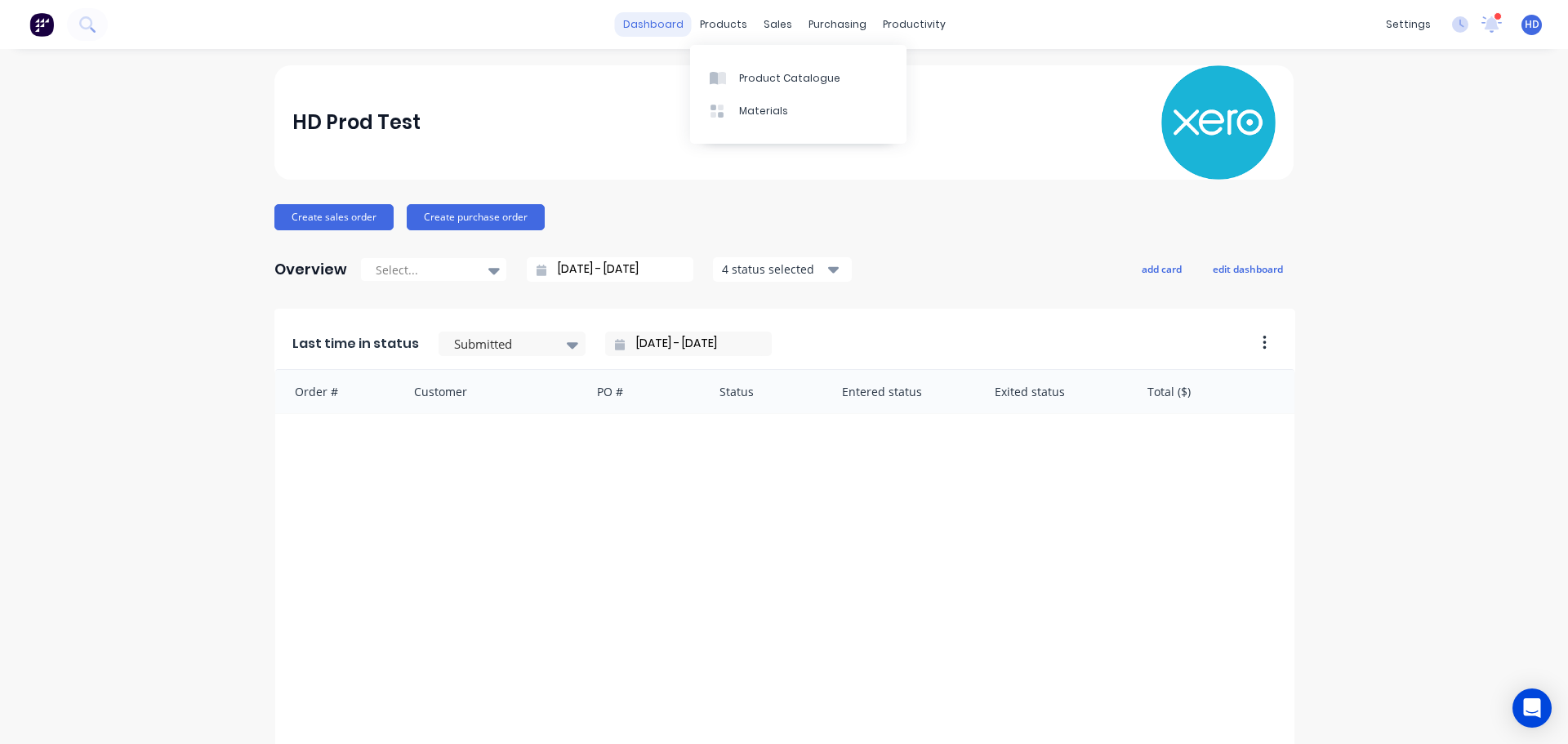
click at [669, 19] on link "dashboard" at bounding box center [654, 24] width 77 height 24
